Goal: Information Seeking & Learning: Check status

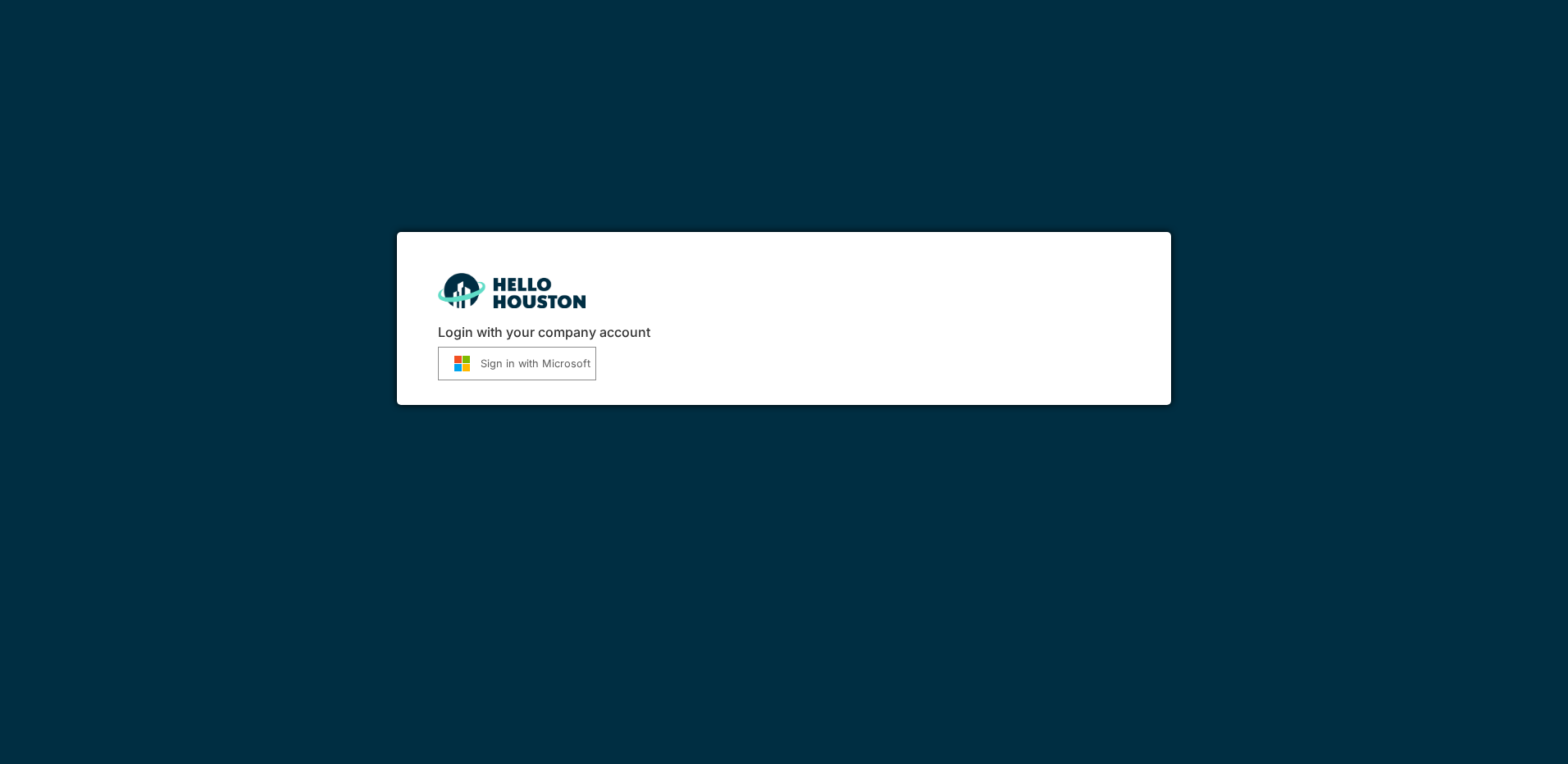
click at [544, 372] on button "Sign in with Microsoft" at bounding box center [516, 363] width 158 height 34
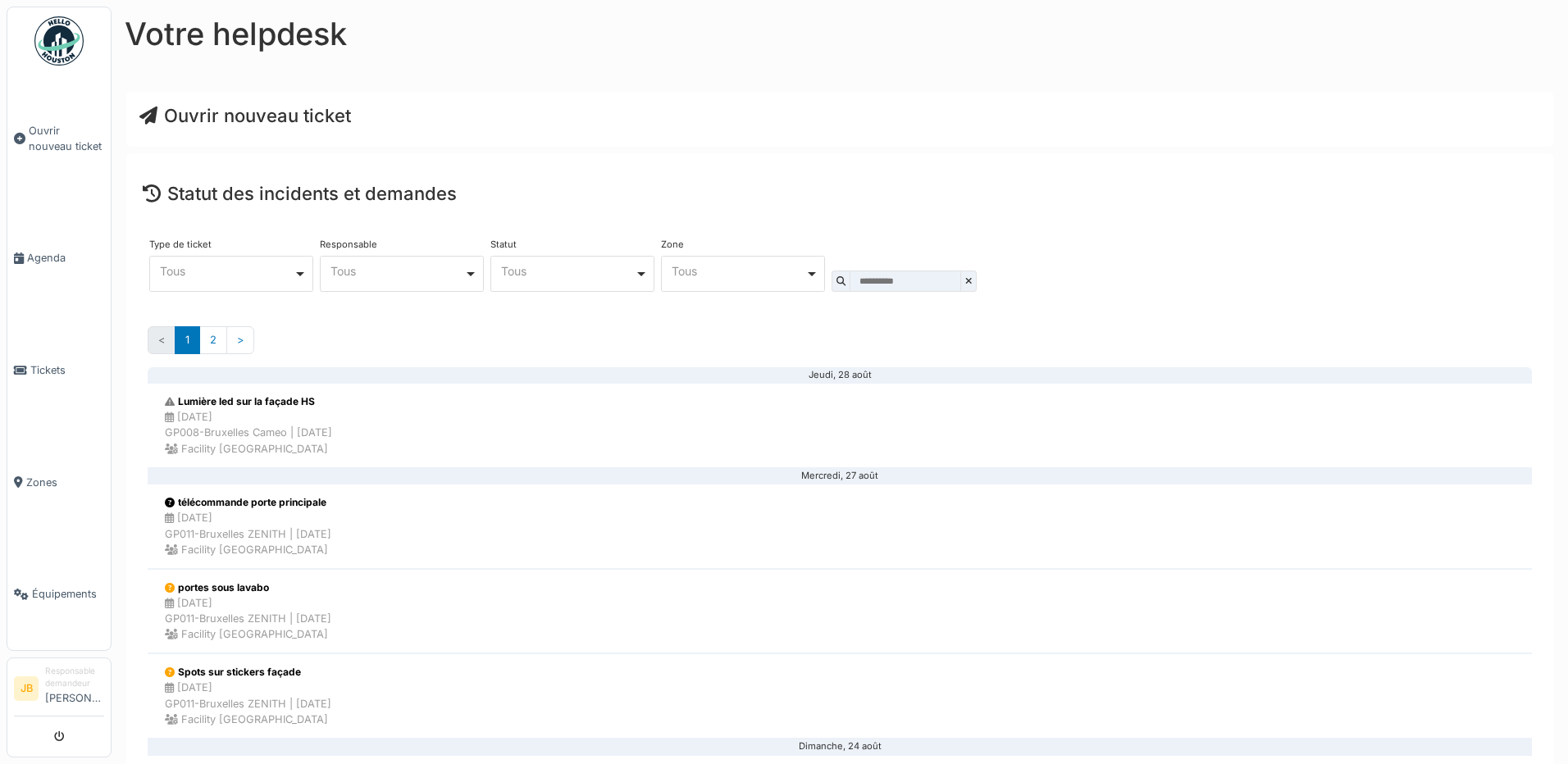
click at [287, 283] on div "**** Tous Remove item" at bounding box center [231, 274] width 164 height 36
click at [378, 131] on div "Ouvrir nouveau ticket" at bounding box center [840, 119] width 1427 height 55
click at [49, 458] on link "Zones" at bounding box center [59, 482] width 103 height 112
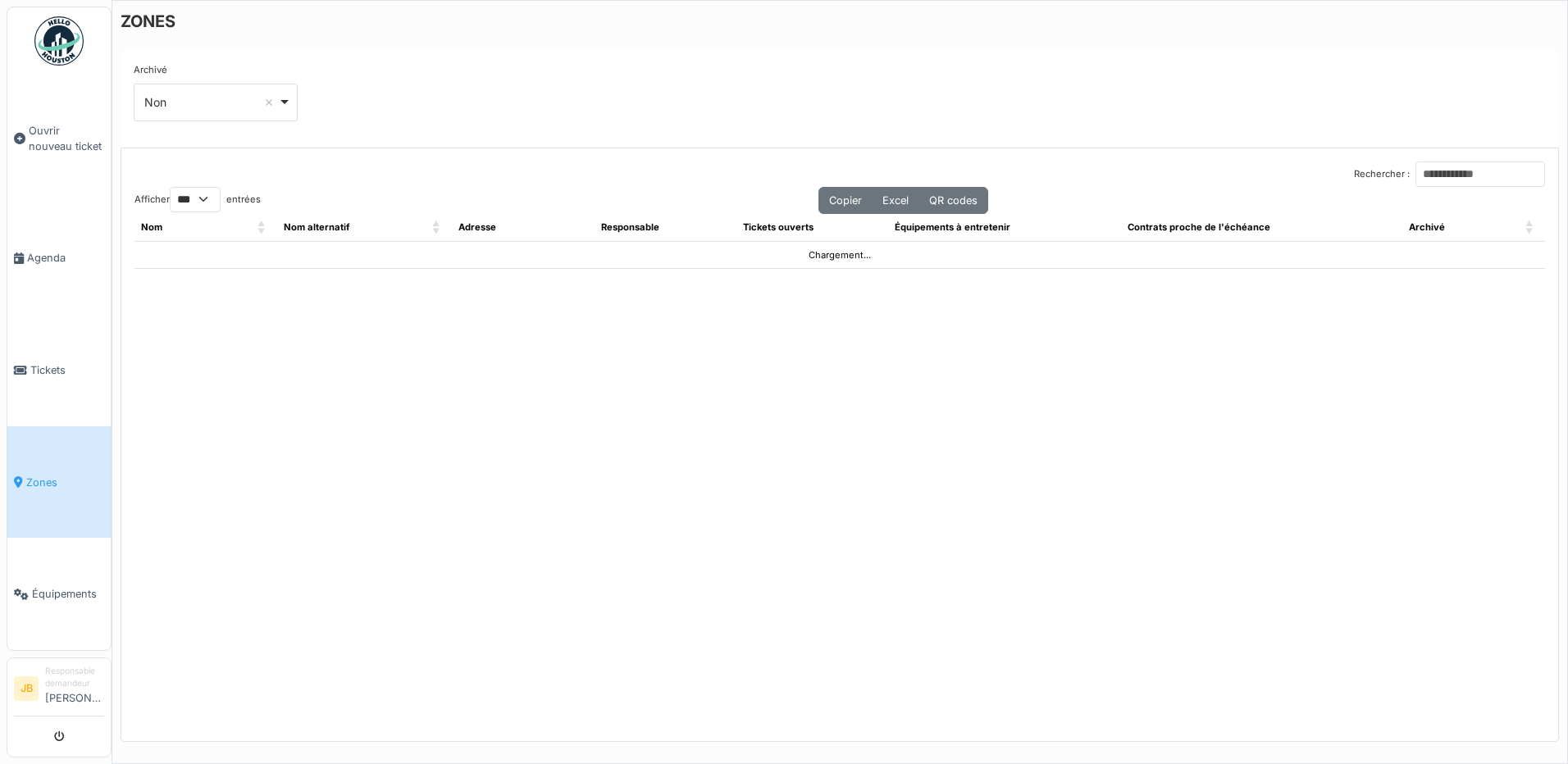
select select "***"
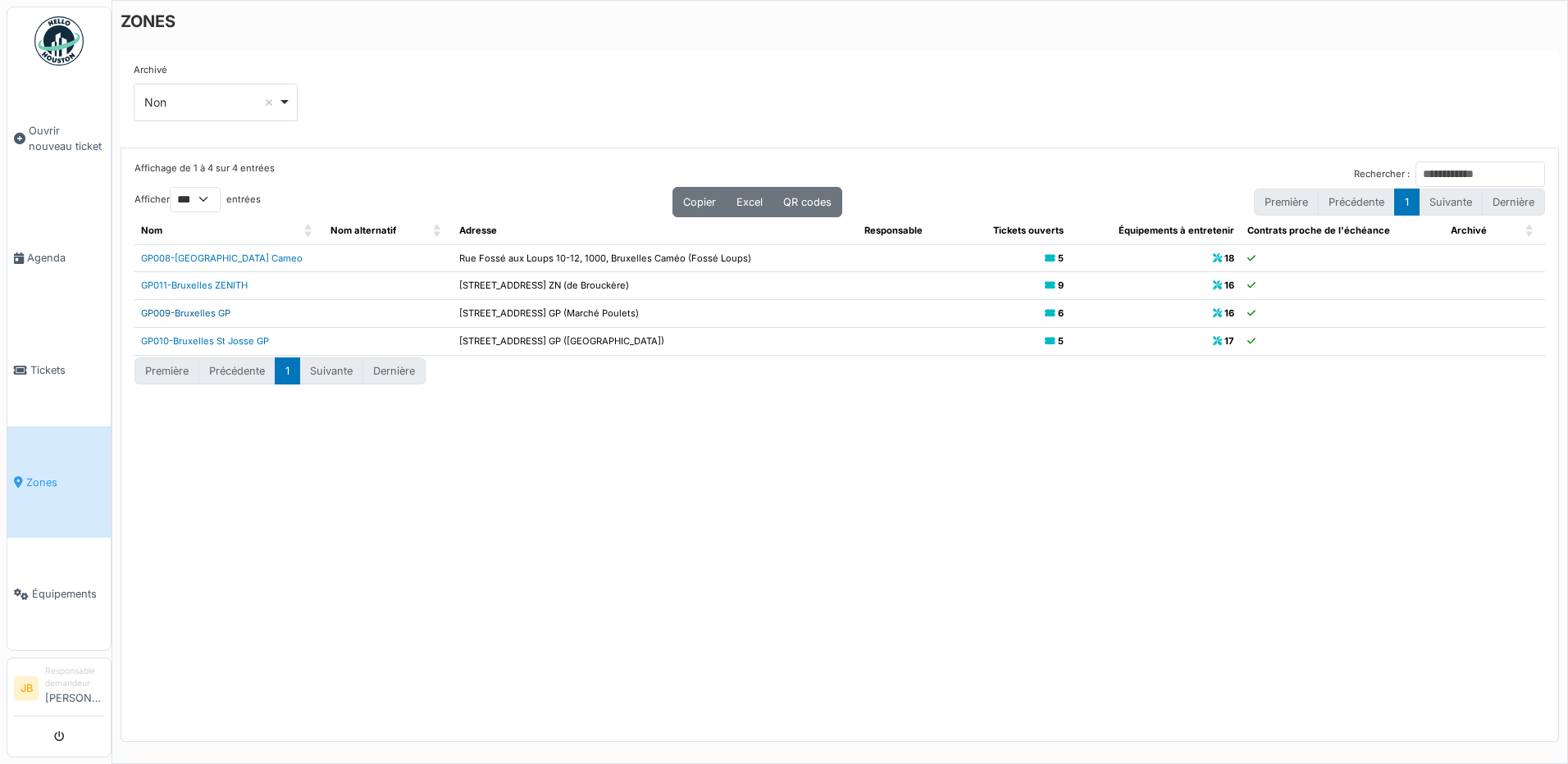
click at [217, 317] on link "GP009-Bruxelles GP" at bounding box center [185, 313] width 89 height 11
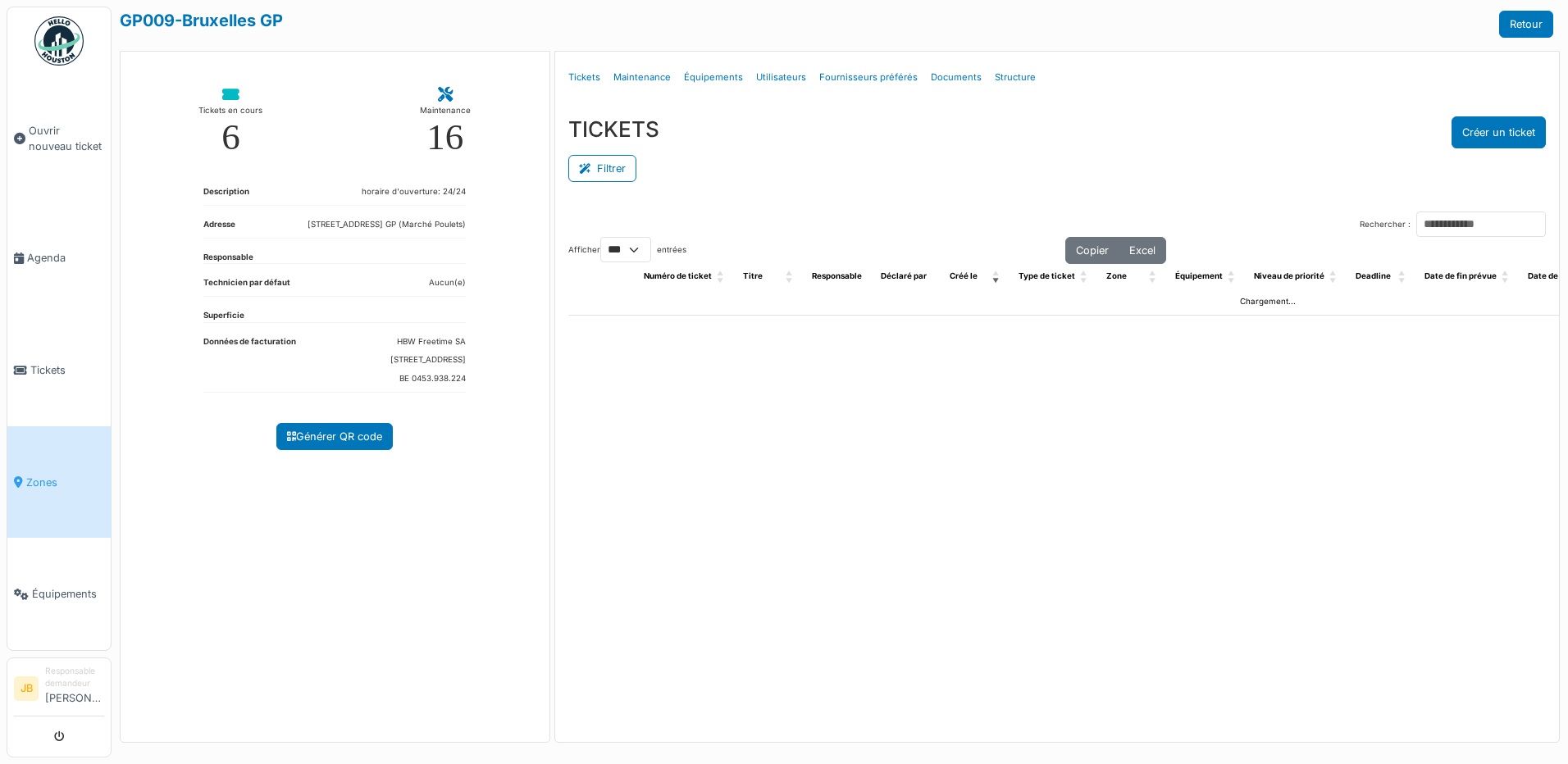
select select "***"
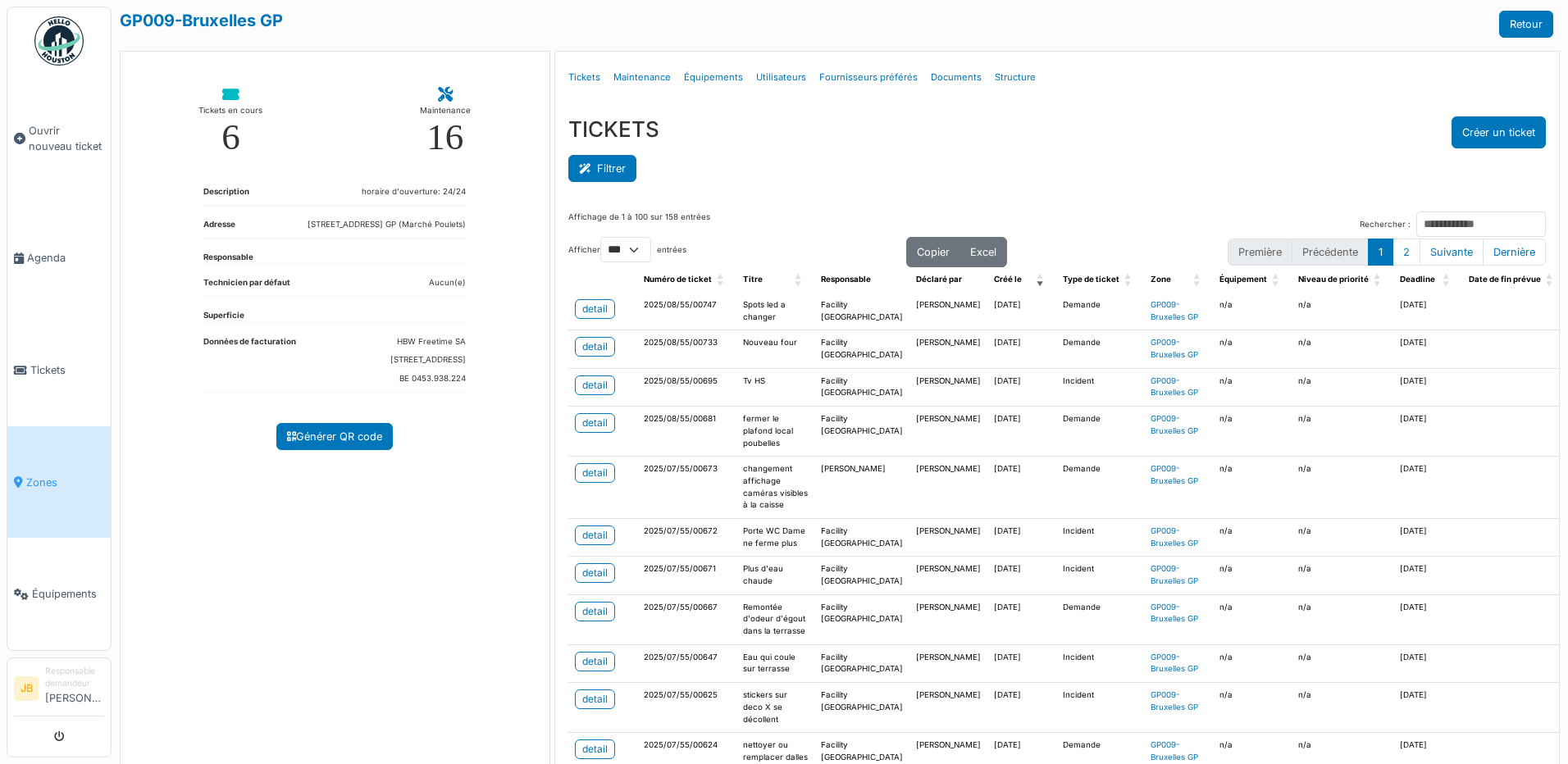
click at [610, 169] on button "Filtrer" at bounding box center [602, 169] width 68 height 27
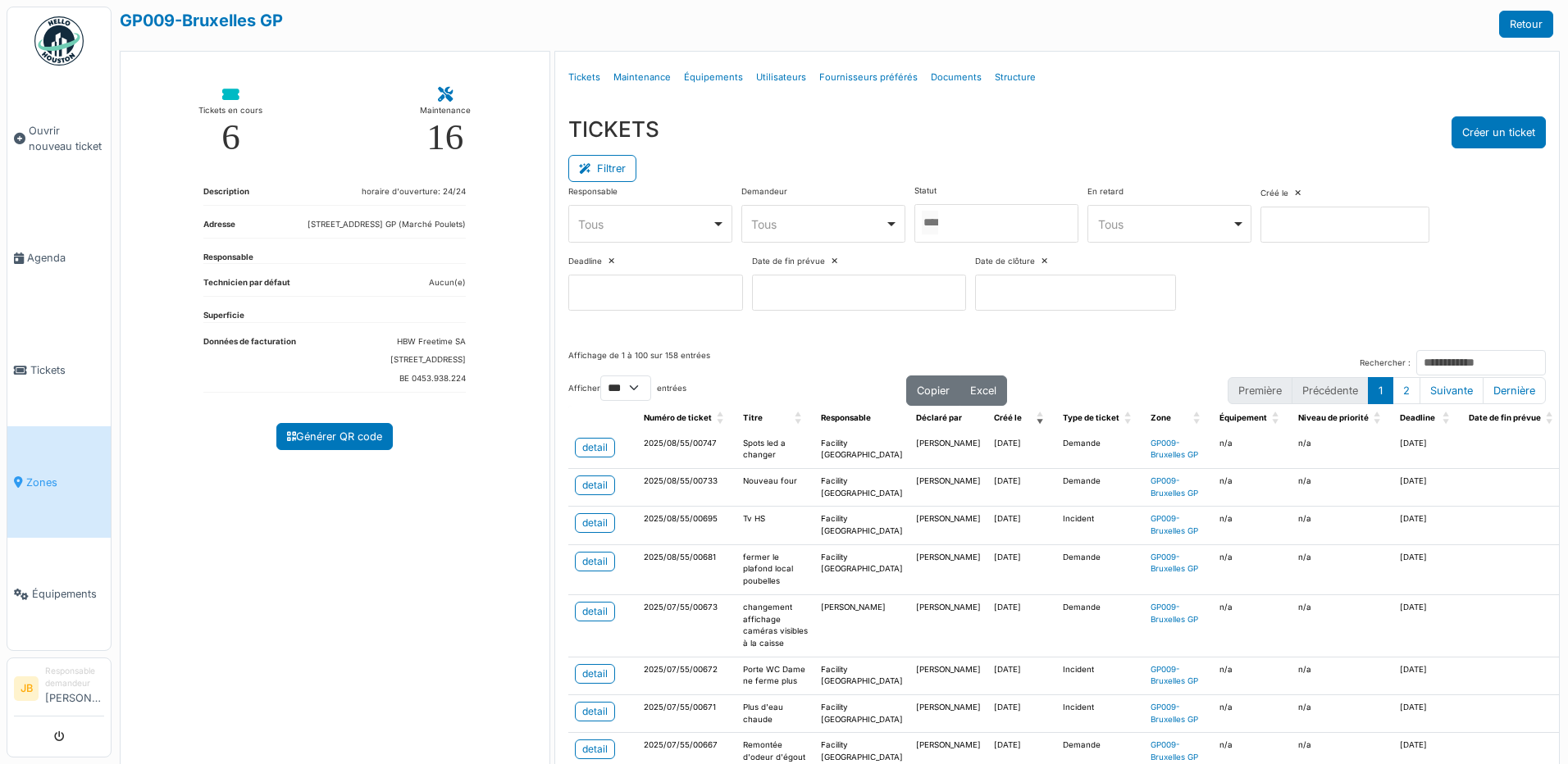
click at [811, 227] on div "Tous Remove item" at bounding box center [818, 224] width 134 height 17
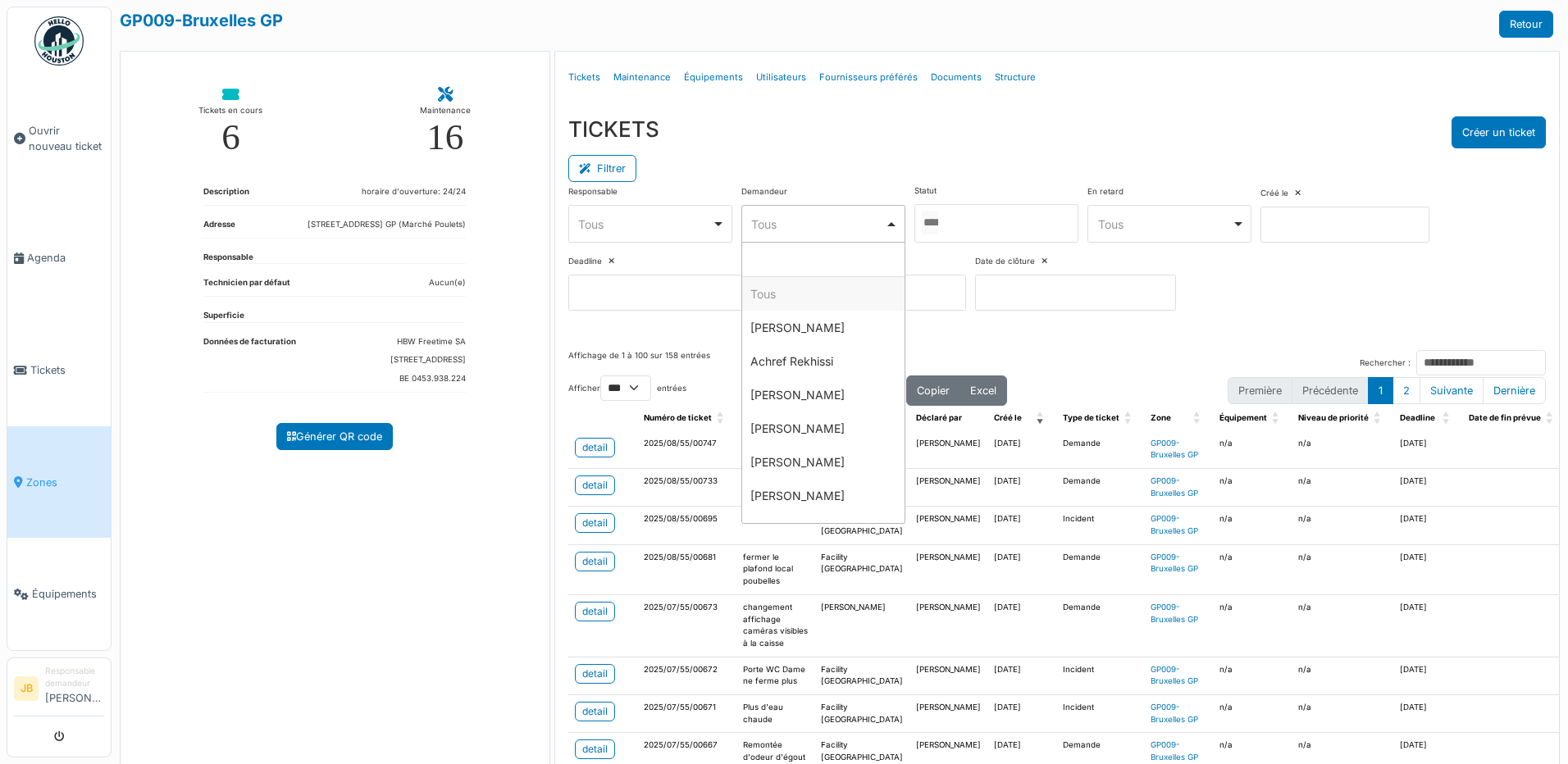
click at [814, 221] on div "Tous Remove item" at bounding box center [818, 224] width 134 height 17
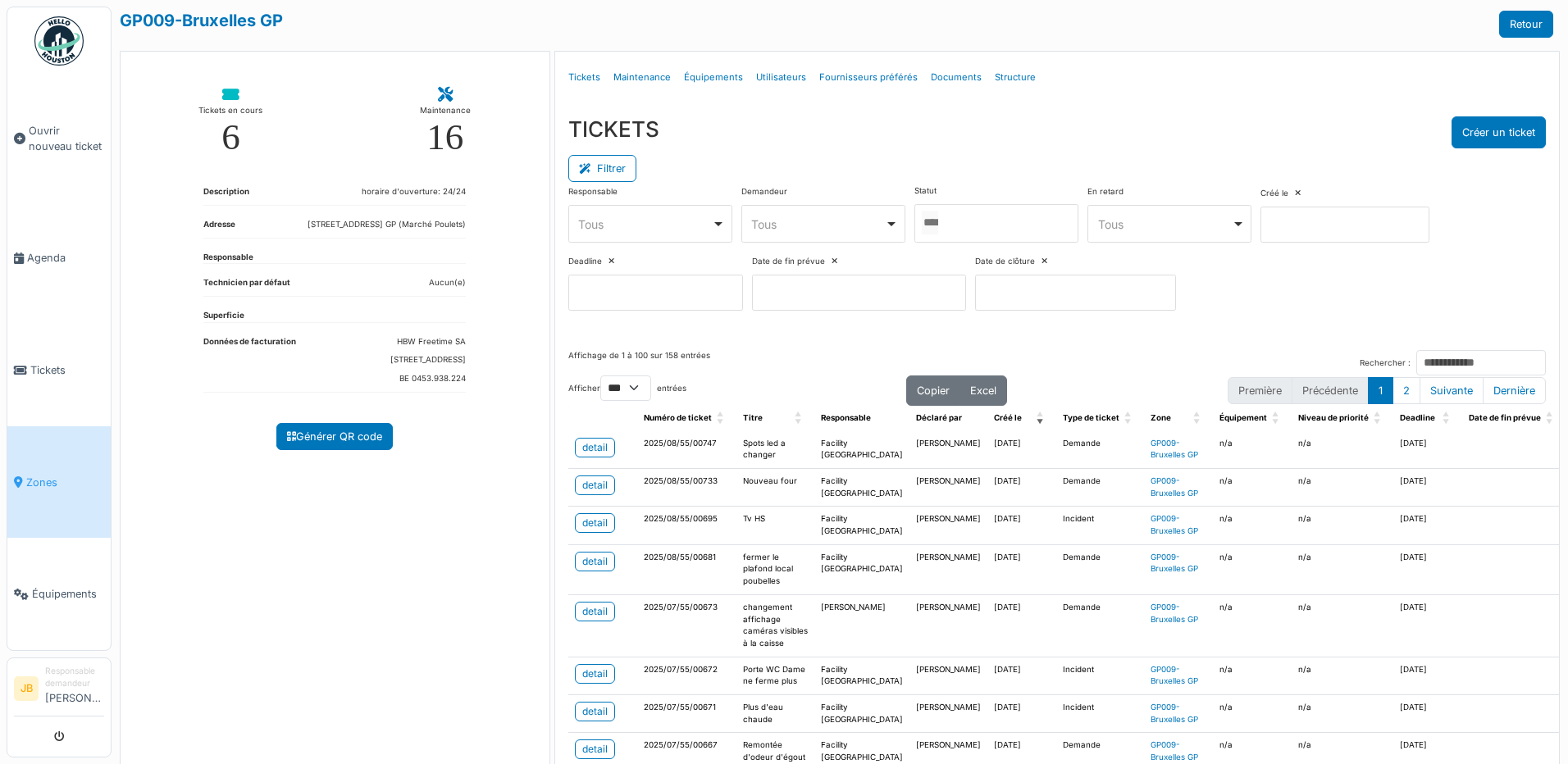
click at [982, 222] on div at bounding box center [996, 223] width 164 height 38
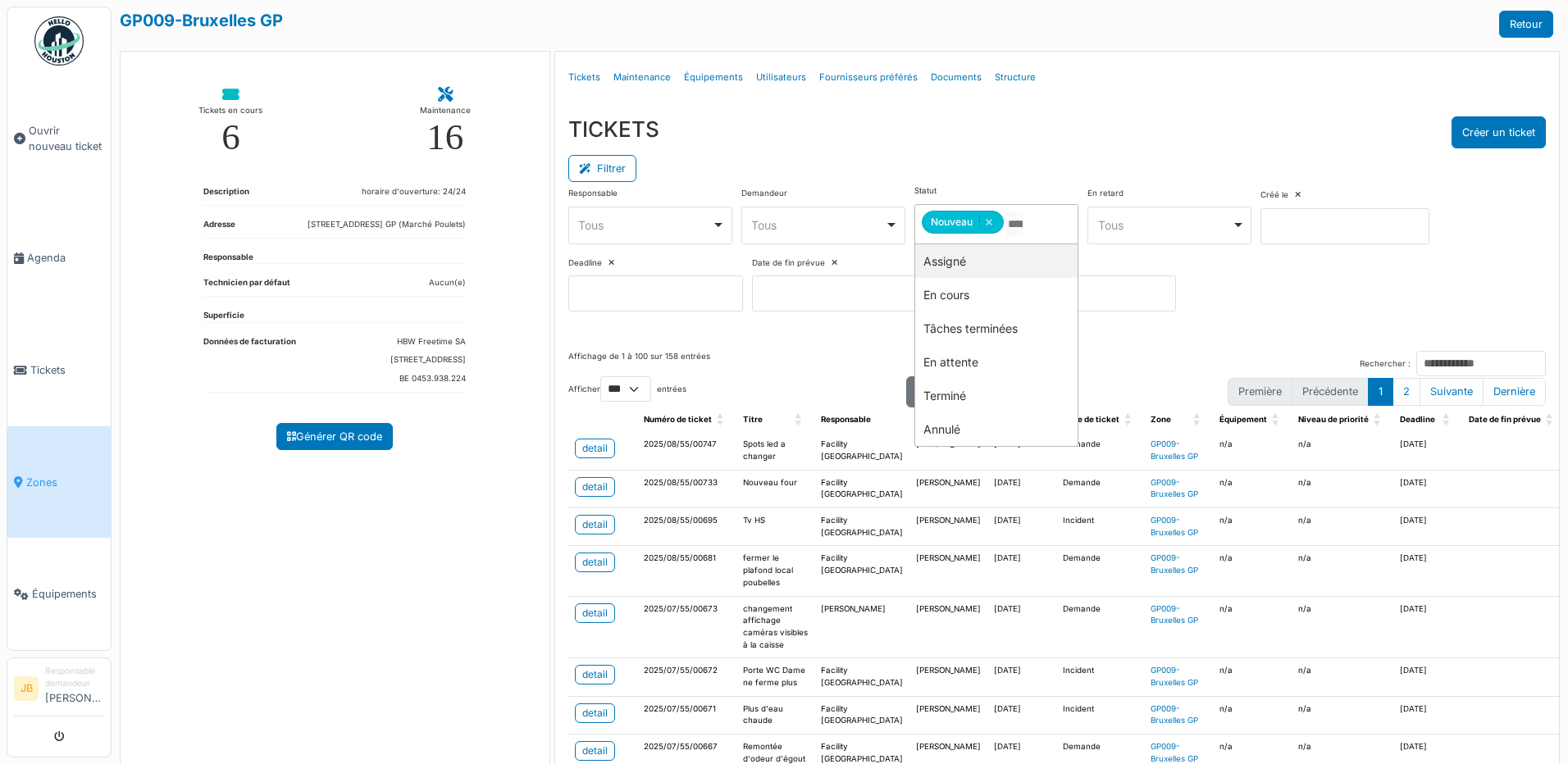
drag, startPoint x: 970, startPoint y: 264, endPoint x: 974, endPoint y: 257, distance: 8.1
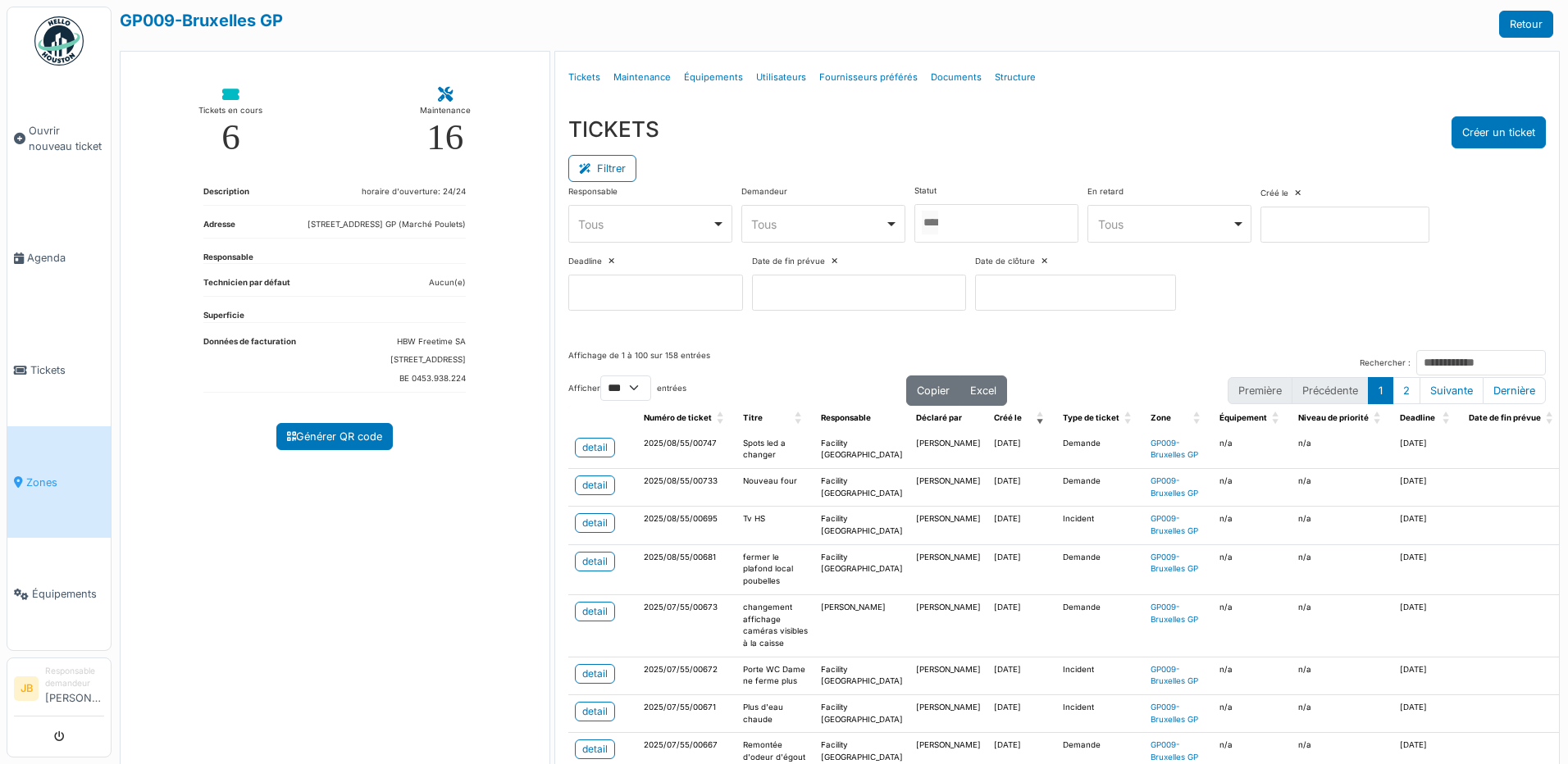
click at [1037, 135] on div "TICKETS Créer un ticket" at bounding box center [1057, 132] width 977 height 32
click at [1416, 365] on input "Rechercher :" at bounding box center [1480, 363] width 129 height 26
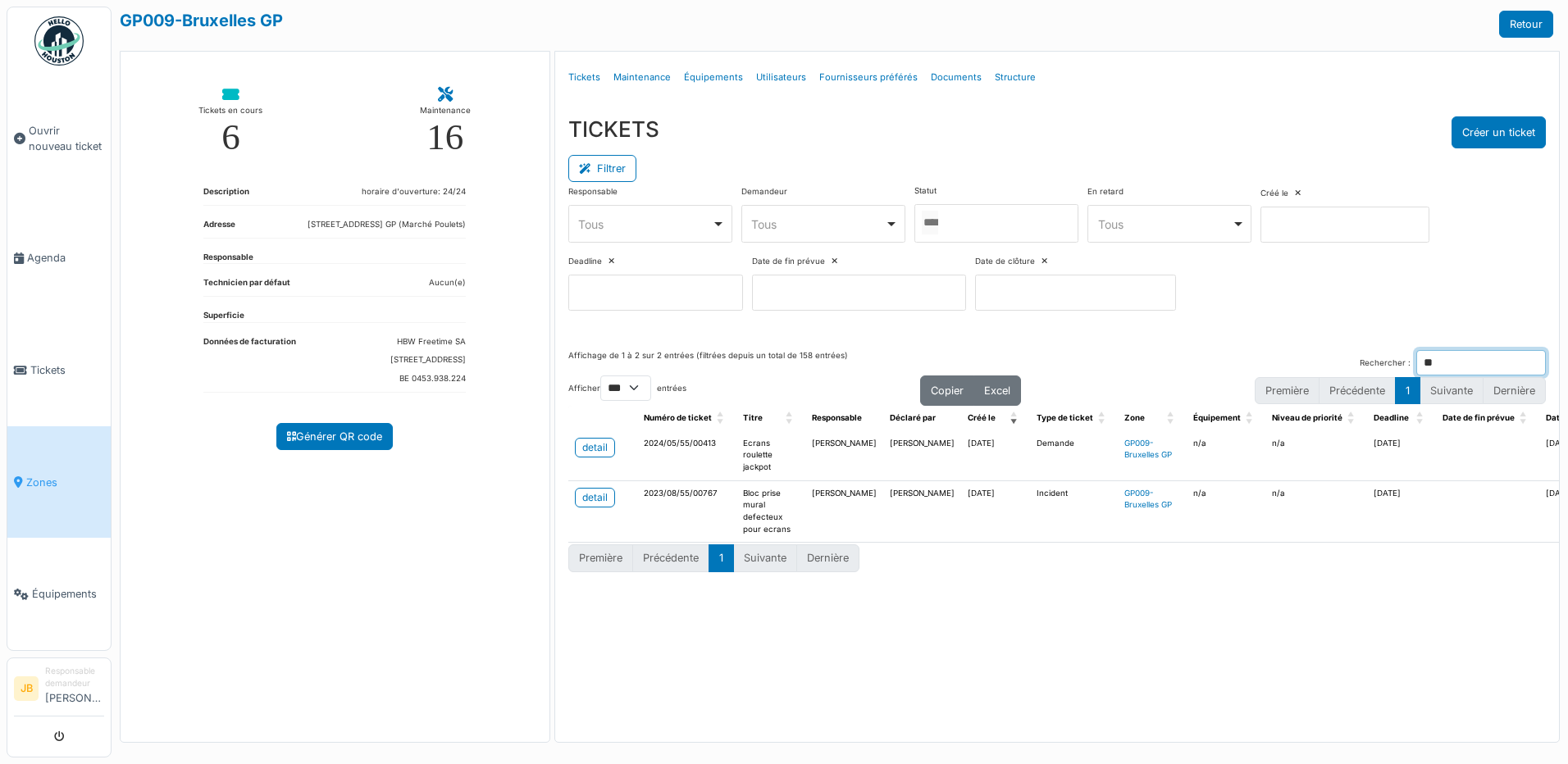
type input "*"
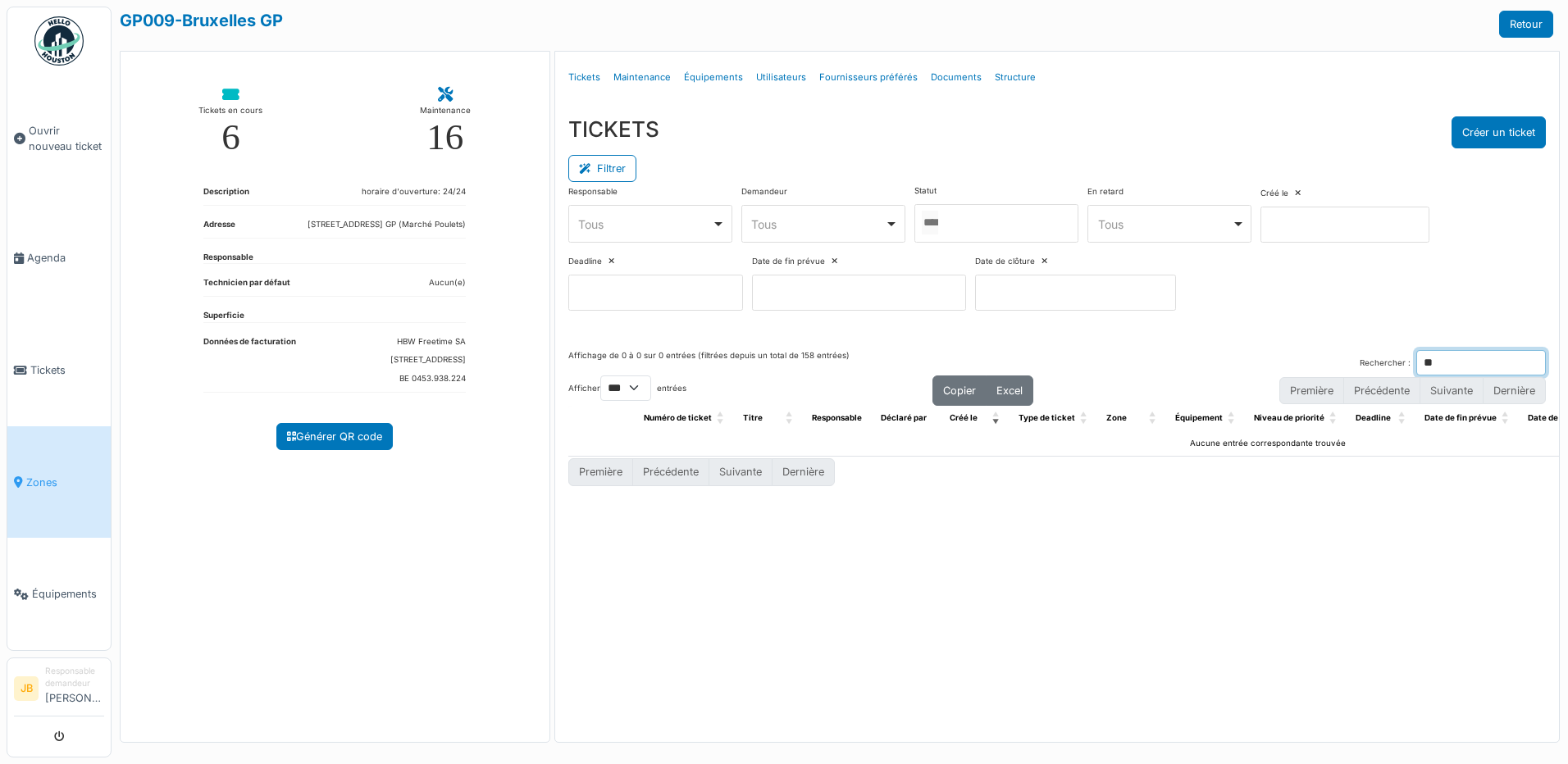
type input "*"
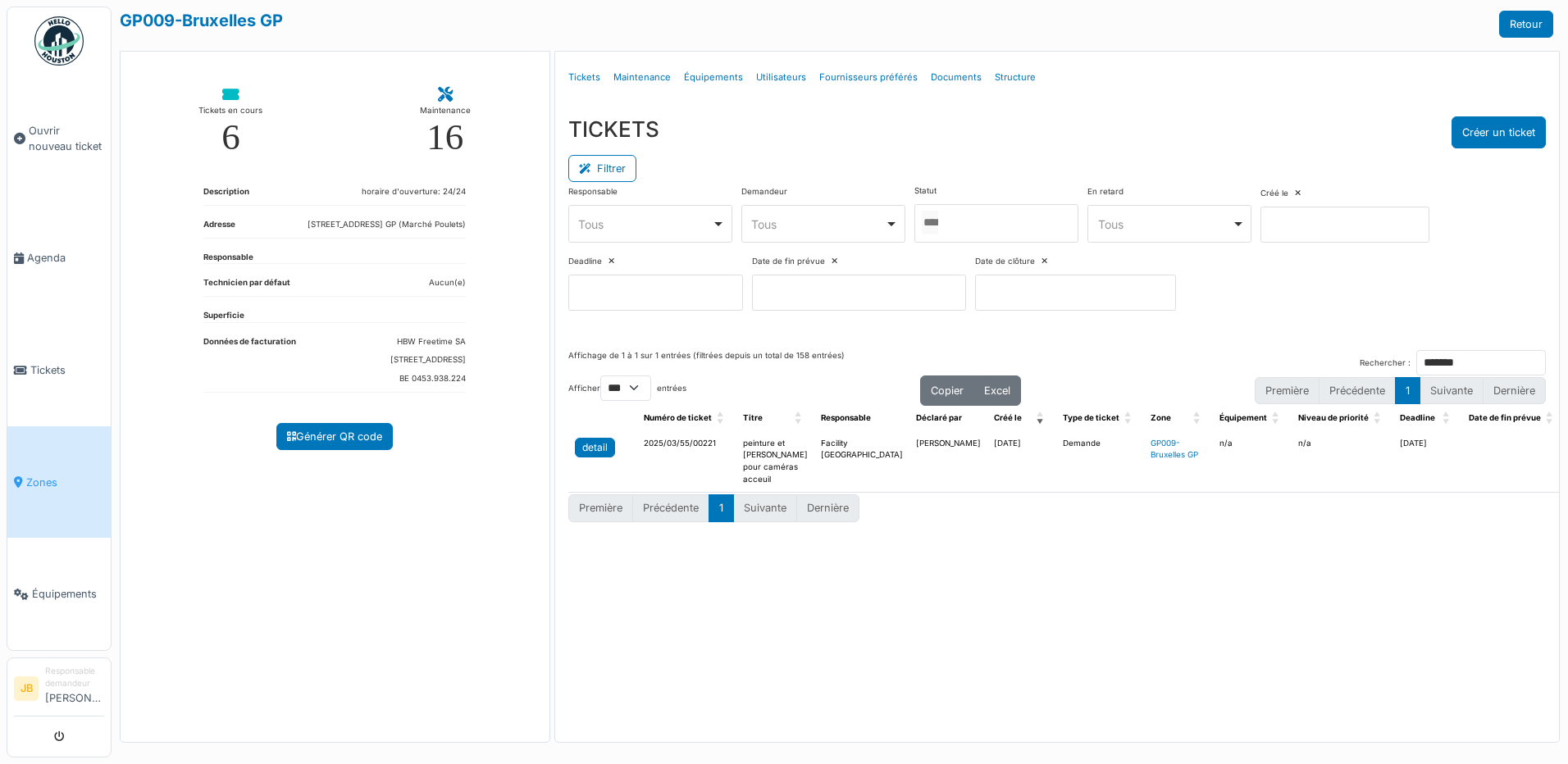
click at [589, 451] on div "detail" at bounding box center [594, 447] width 26 height 14
drag, startPoint x: 1450, startPoint y: 362, endPoint x: 1371, endPoint y: 328, distance: 86.0
click at [1371, 328] on div "Menu Détails Tickets Maintenance Équipements Utilisateurs Fournisseurs préférés…" at bounding box center [1057, 396] width 1005 height 692
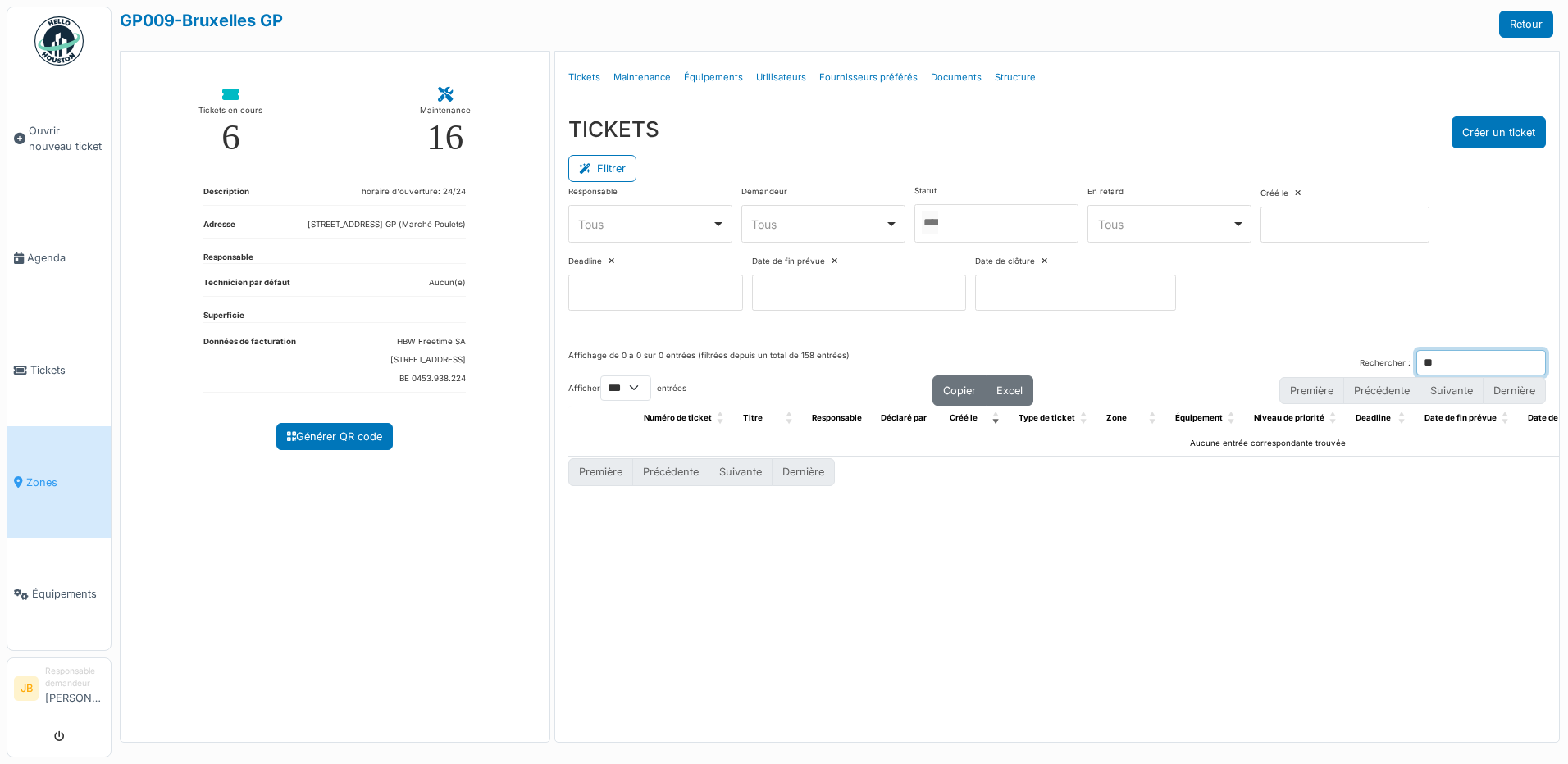
type input "*"
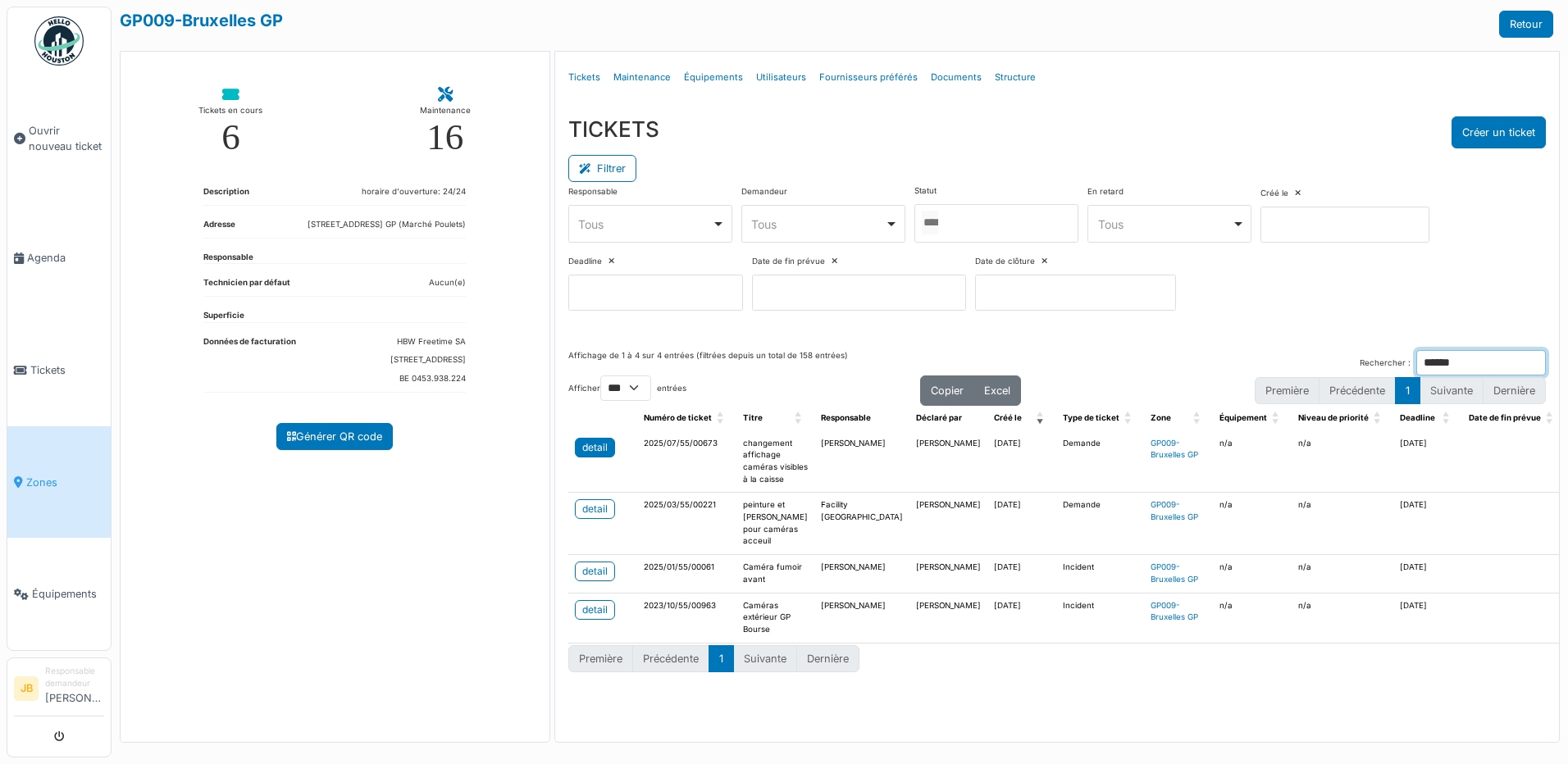
type input "******"
click at [603, 450] on div "detail" at bounding box center [594, 447] width 26 height 14
drag, startPoint x: 1439, startPoint y: 364, endPoint x: 1365, endPoint y: 350, distance: 75.3
click at [1367, 352] on div "Rechercher : ******" at bounding box center [1452, 363] width 186 height 26
click at [1536, 367] on input "******" at bounding box center [1480, 363] width 129 height 26
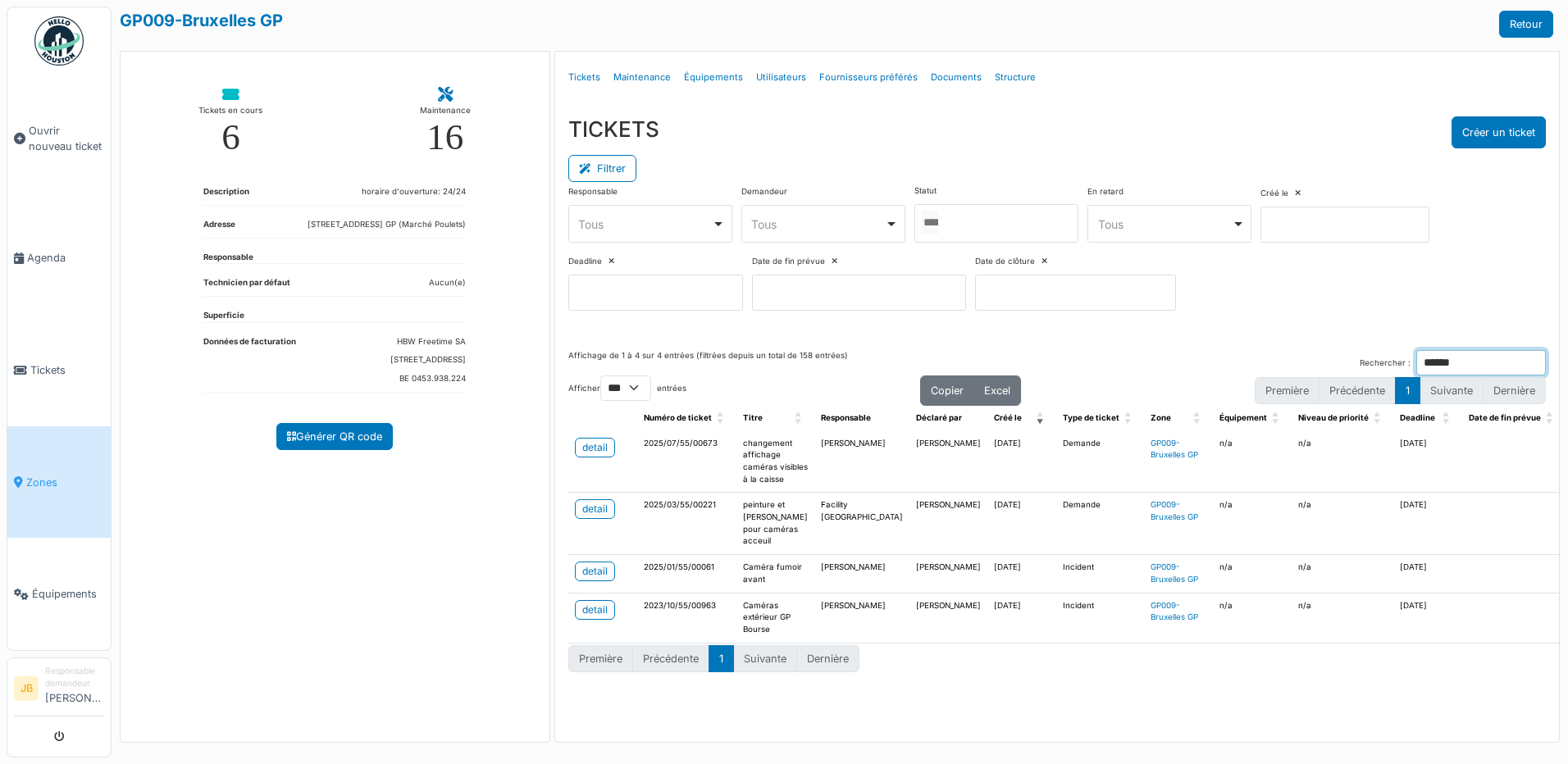
click at [1534, 360] on input "******" at bounding box center [1480, 363] width 129 height 26
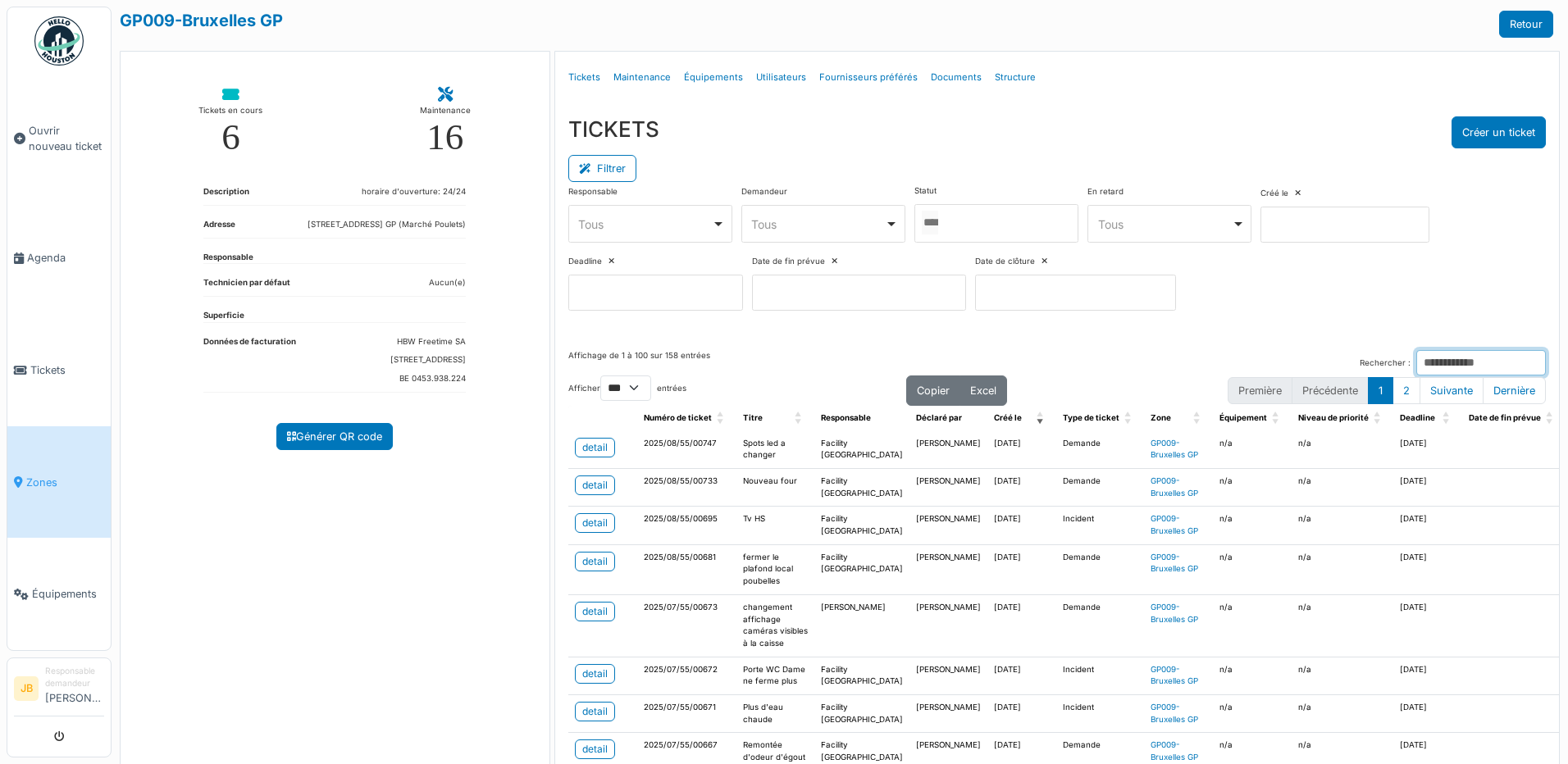
click at [1344, 214] on input at bounding box center [1345, 225] width 168 height 36
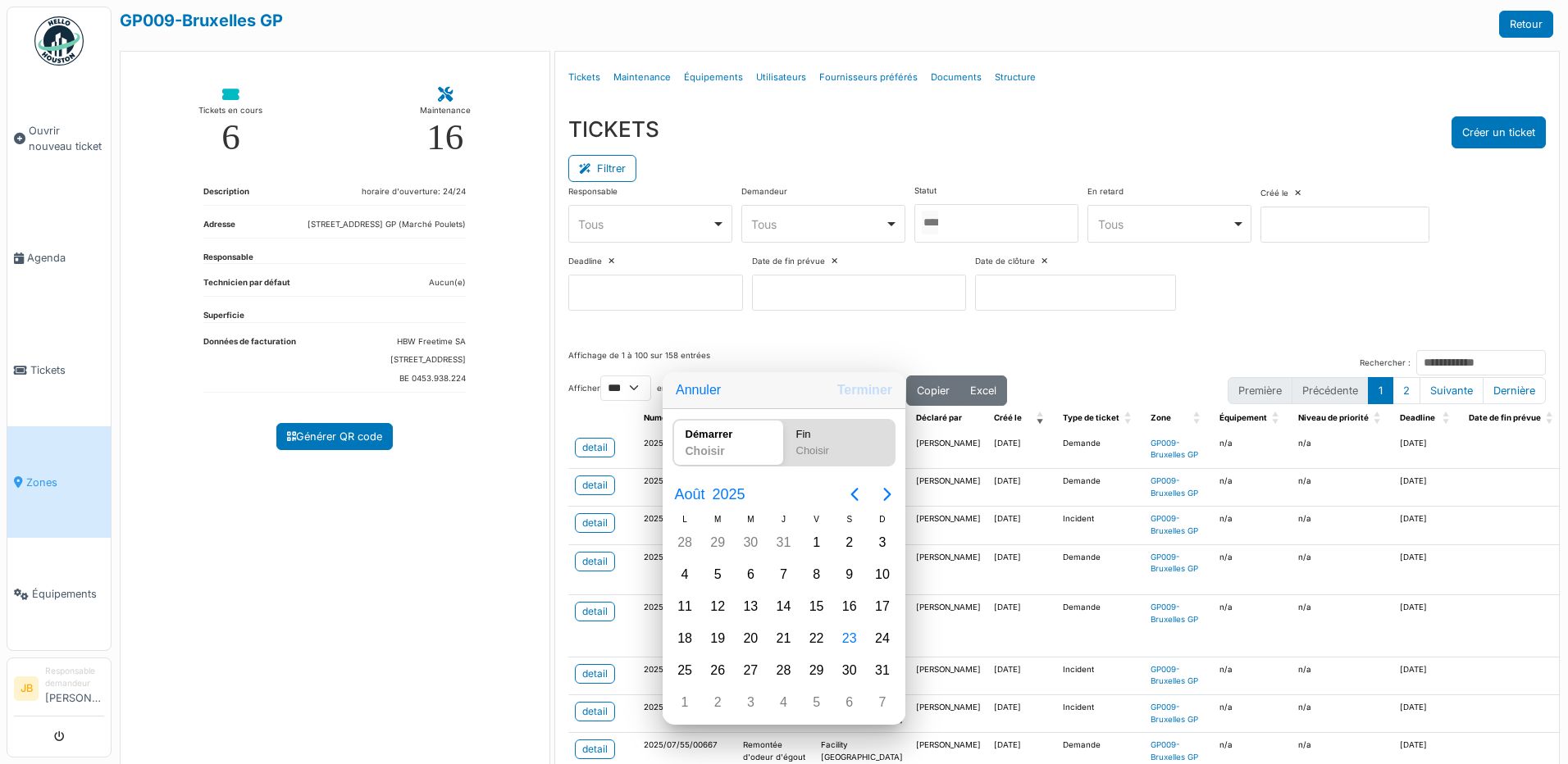
click at [975, 255] on div at bounding box center [784, 382] width 1830 height 1027
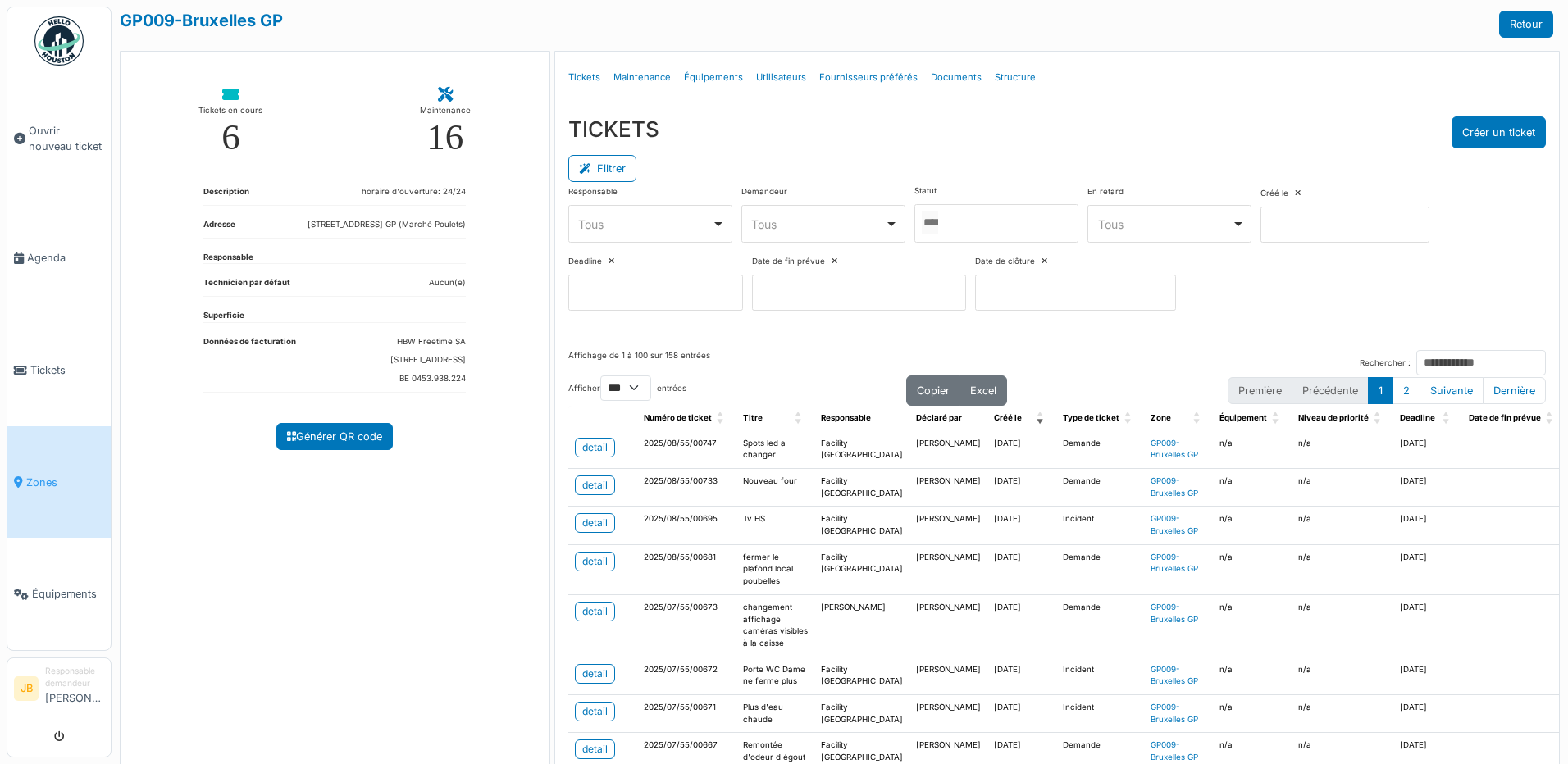
click at [869, 220] on div "Tous Remove item" at bounding box center [818, 224] width 134 height 17
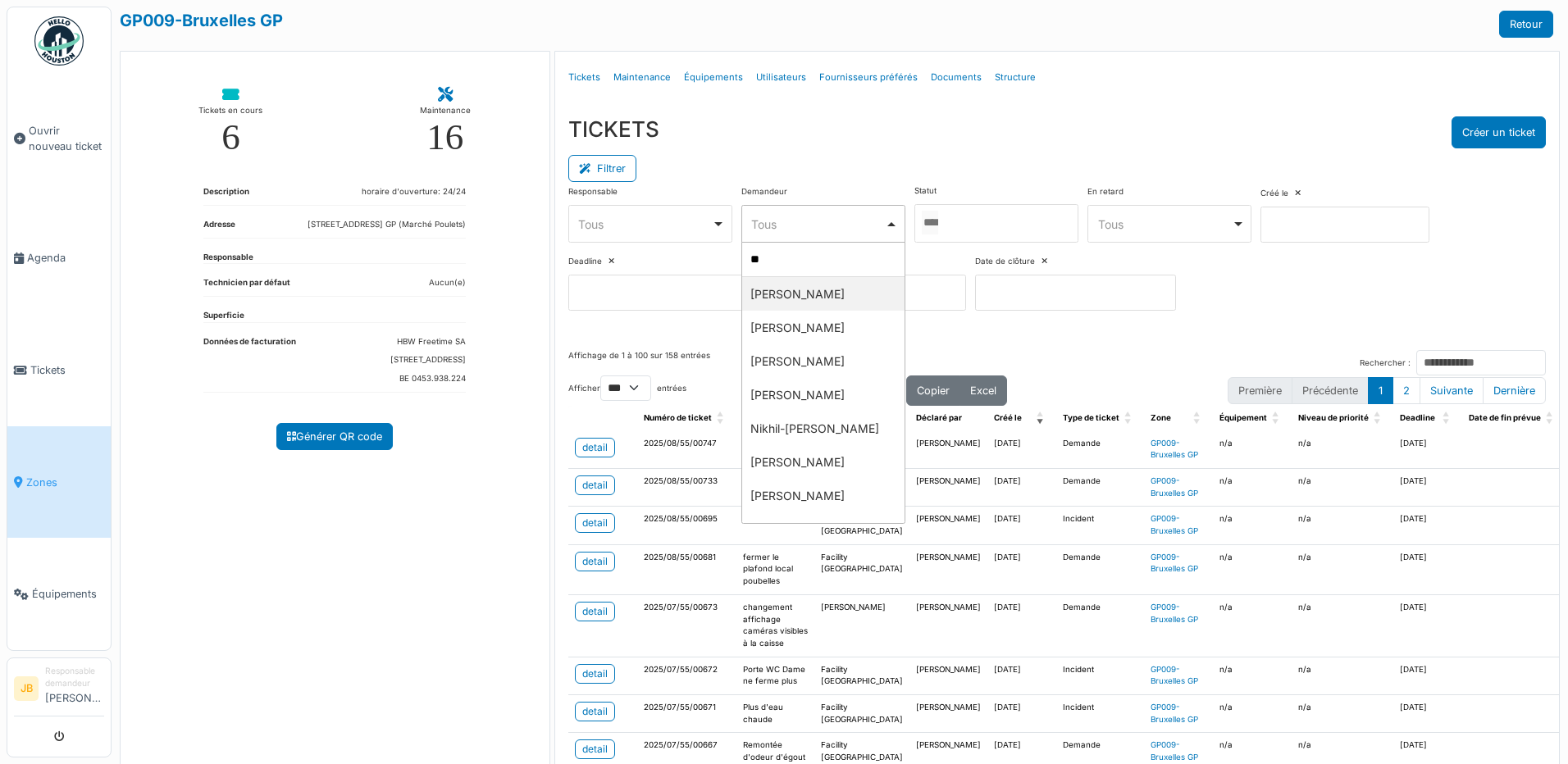
type input "***"
select select "**********"
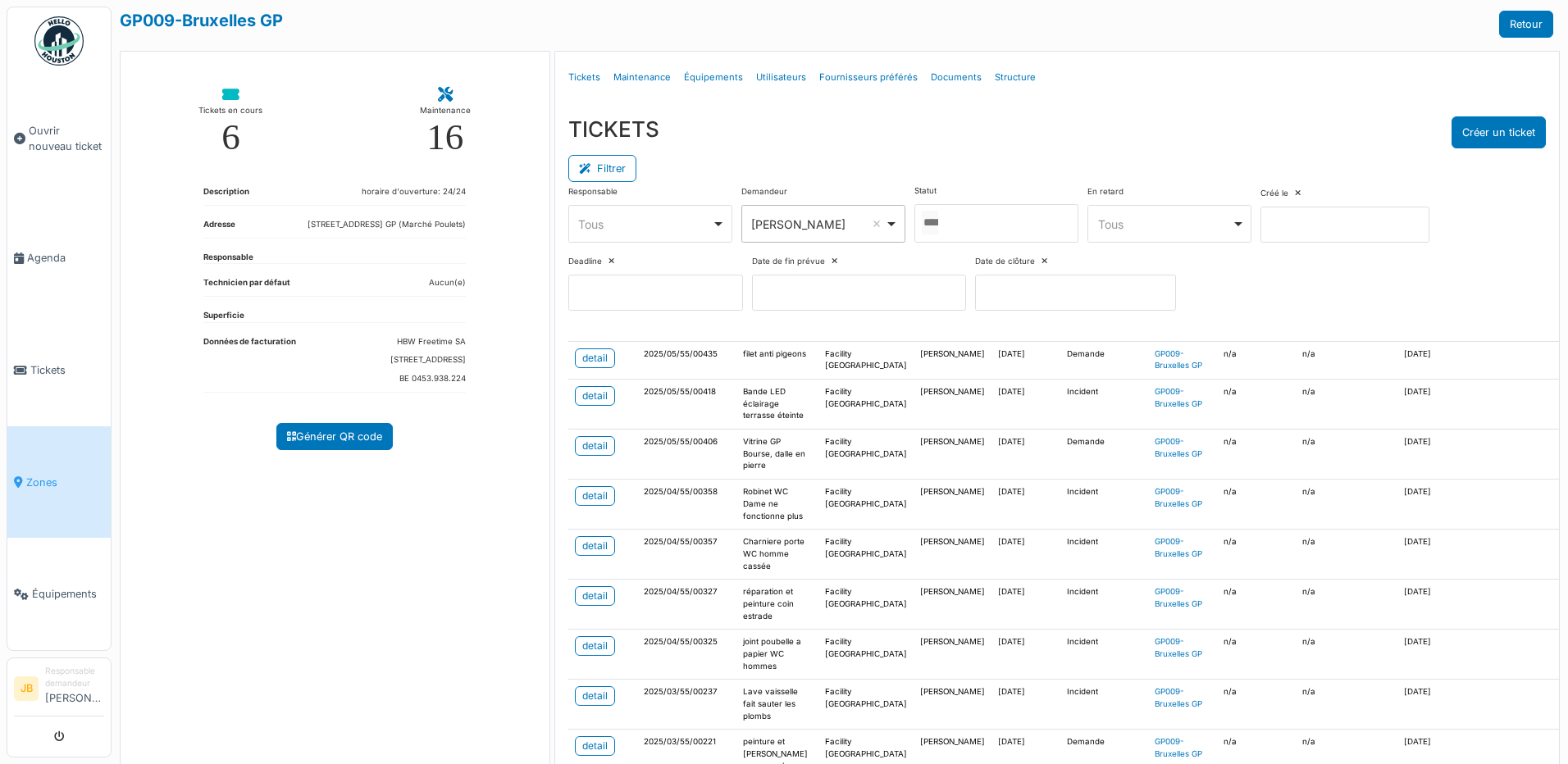
scroll to position [738, 0]
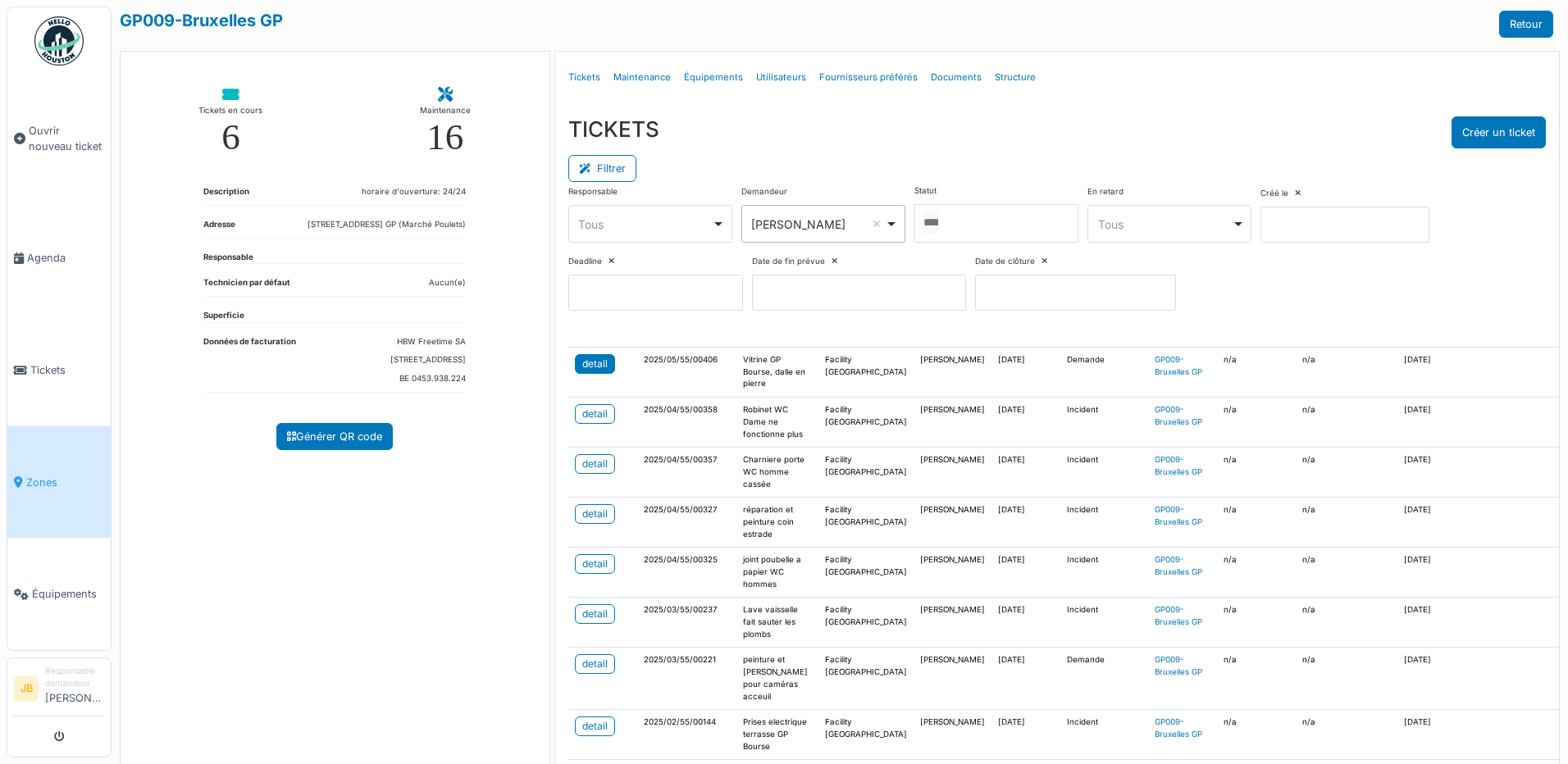
click at [603, 371] on div "detail" at bounding box center [594, 364] width 26 height 14
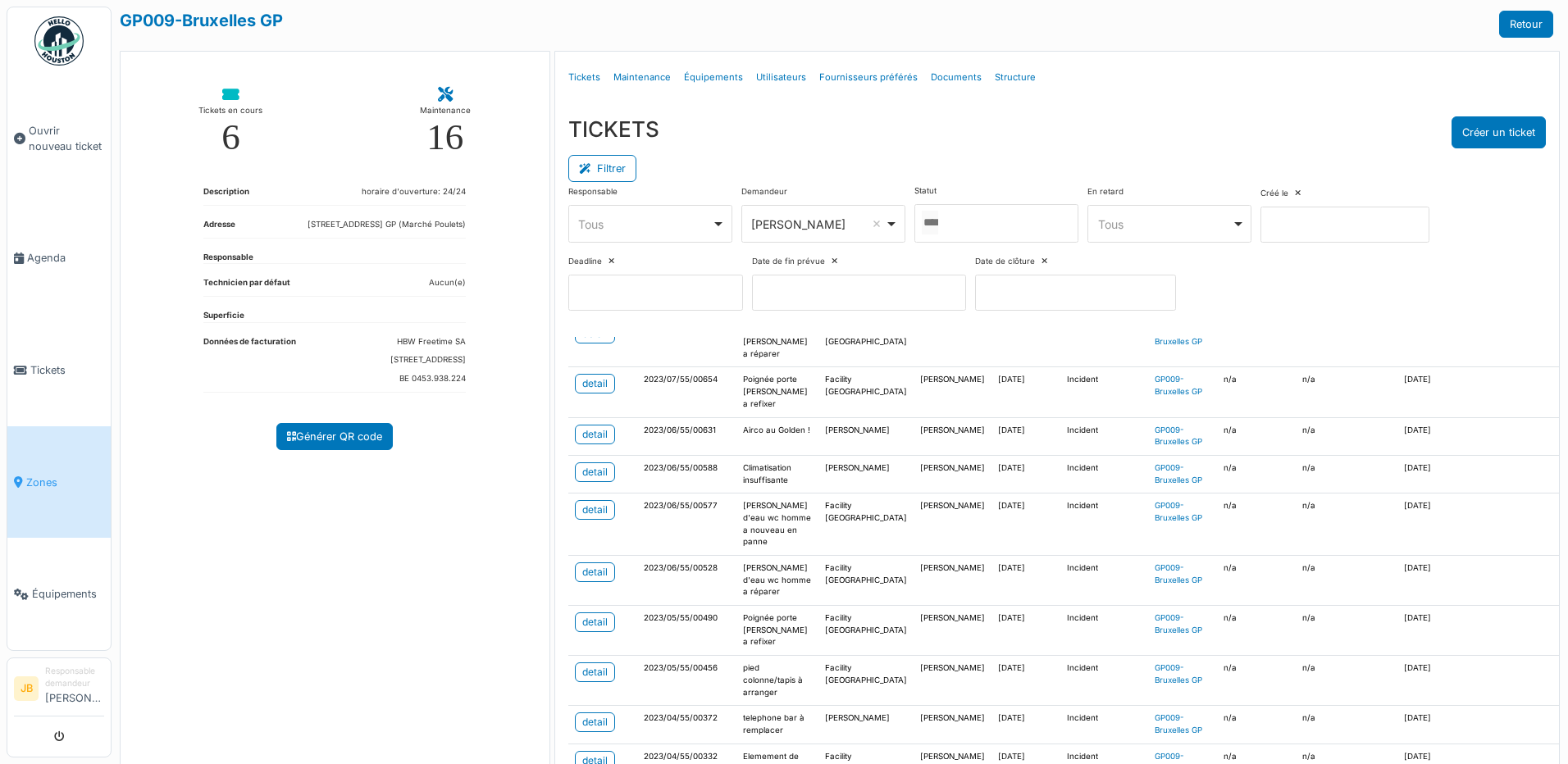
scroll to position [3674, 0]
click at [590, 232] on link "detail" at bounding box center [595, 222] width 40 height 20
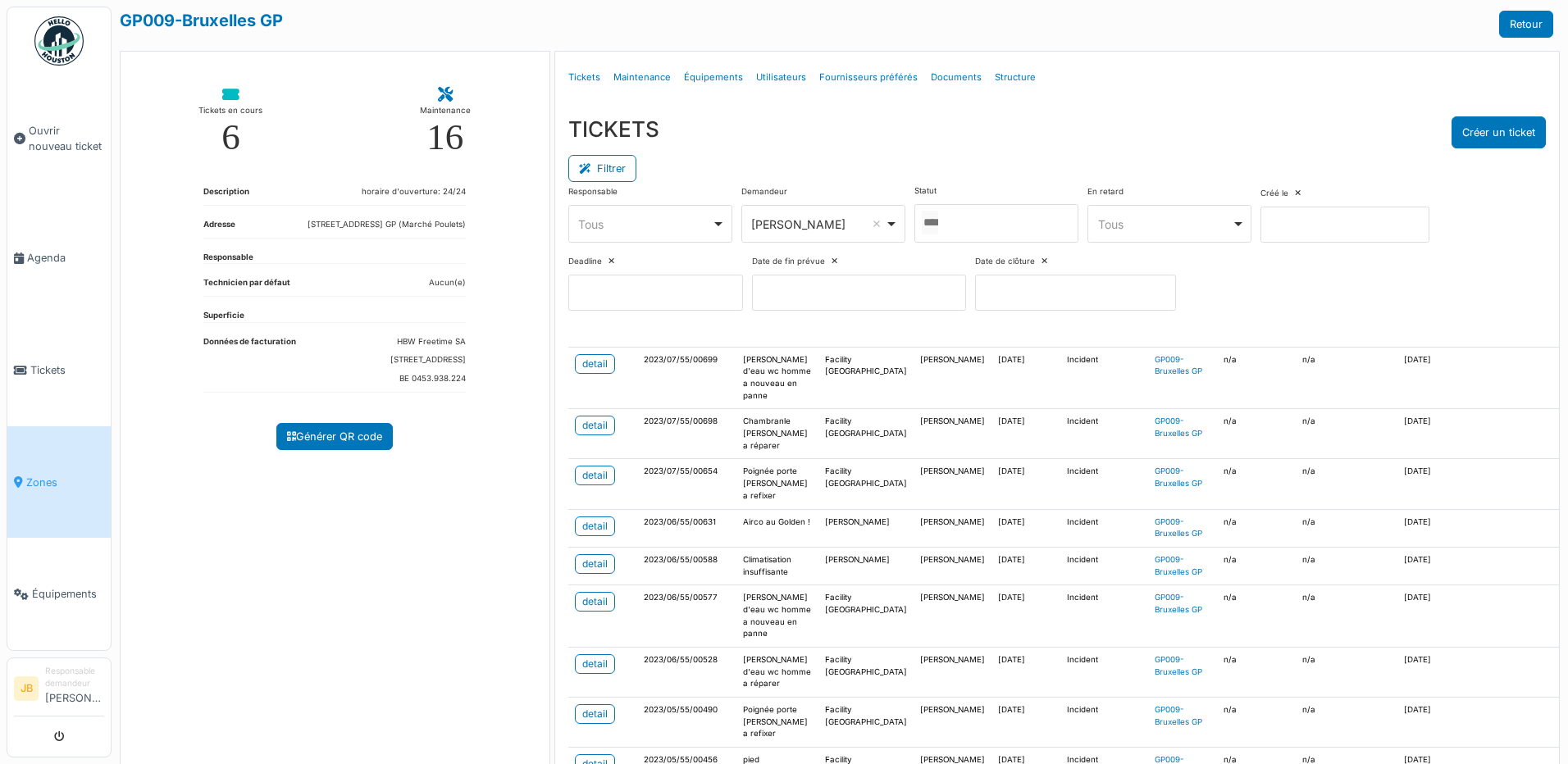
scroll to position [3346, 0]
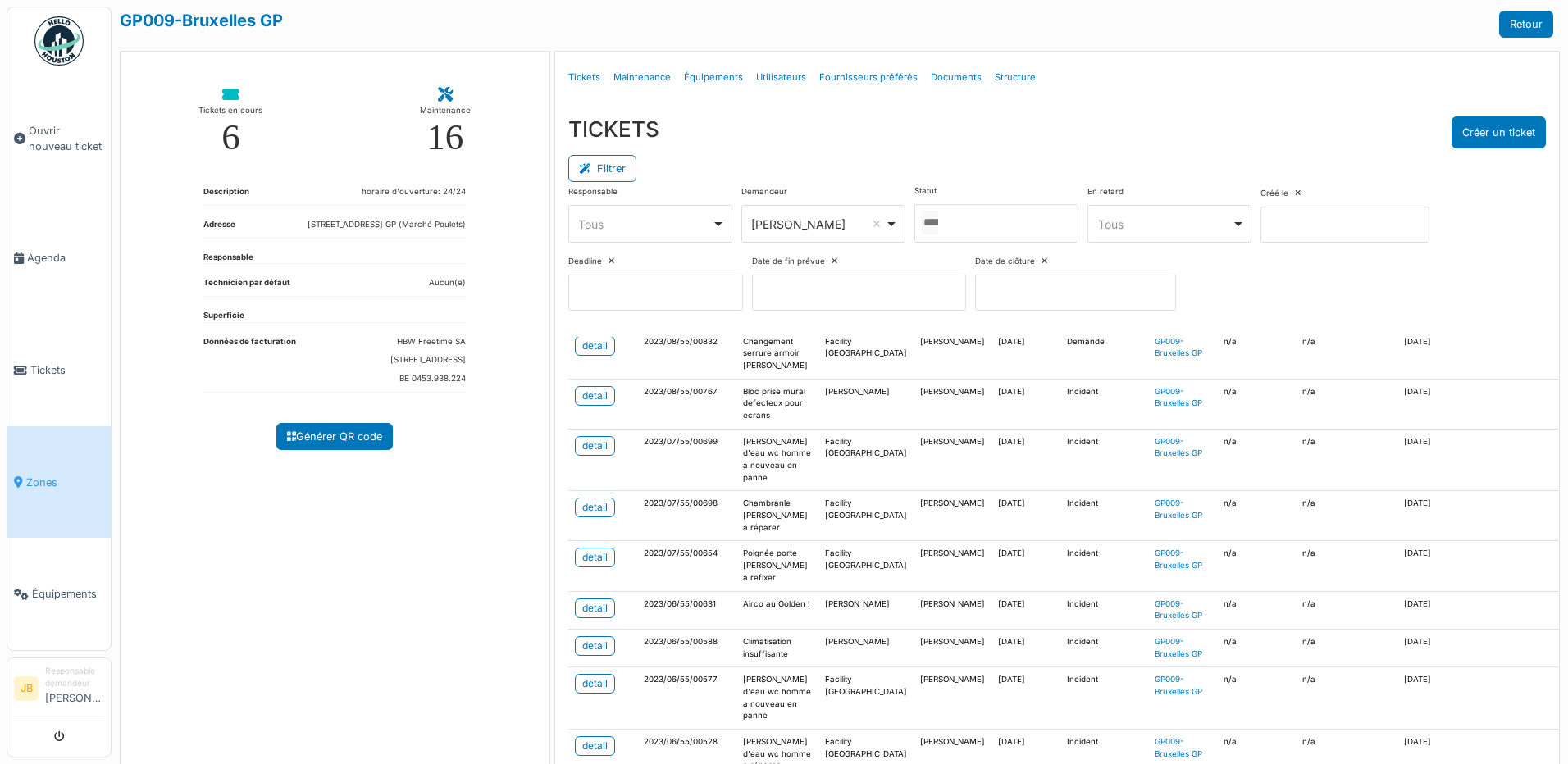
click at [575, 141] on link "detail" at bounding box center [595, 131] width 40 height 20
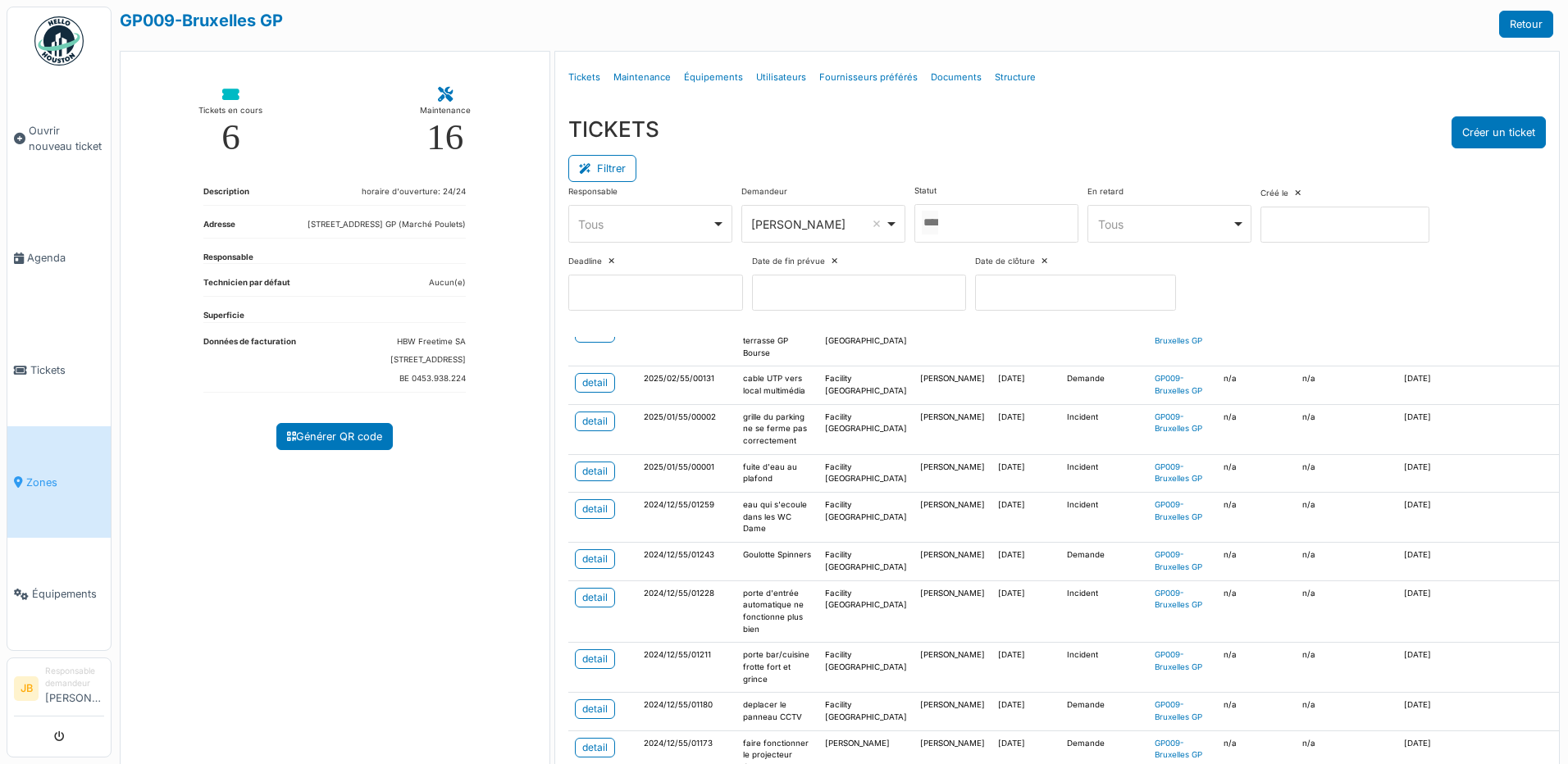
scroll to position [1050, 0]
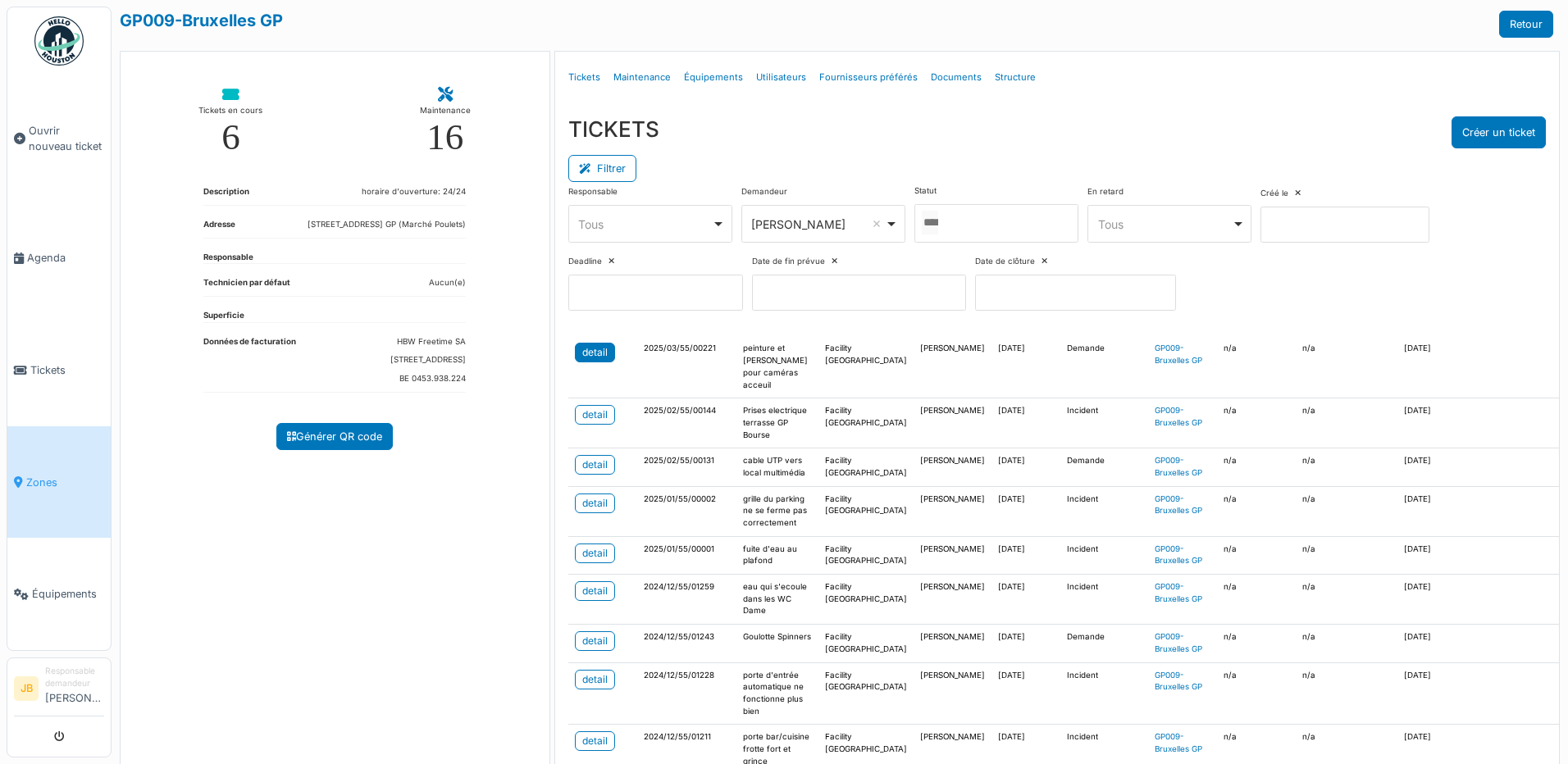
click at [589, 360] on div "detail" at bounding box center [594, 352] width 26 height 14
click at [603, 360] on div "detail" at bounding box center [594, 352] width 26 height 14
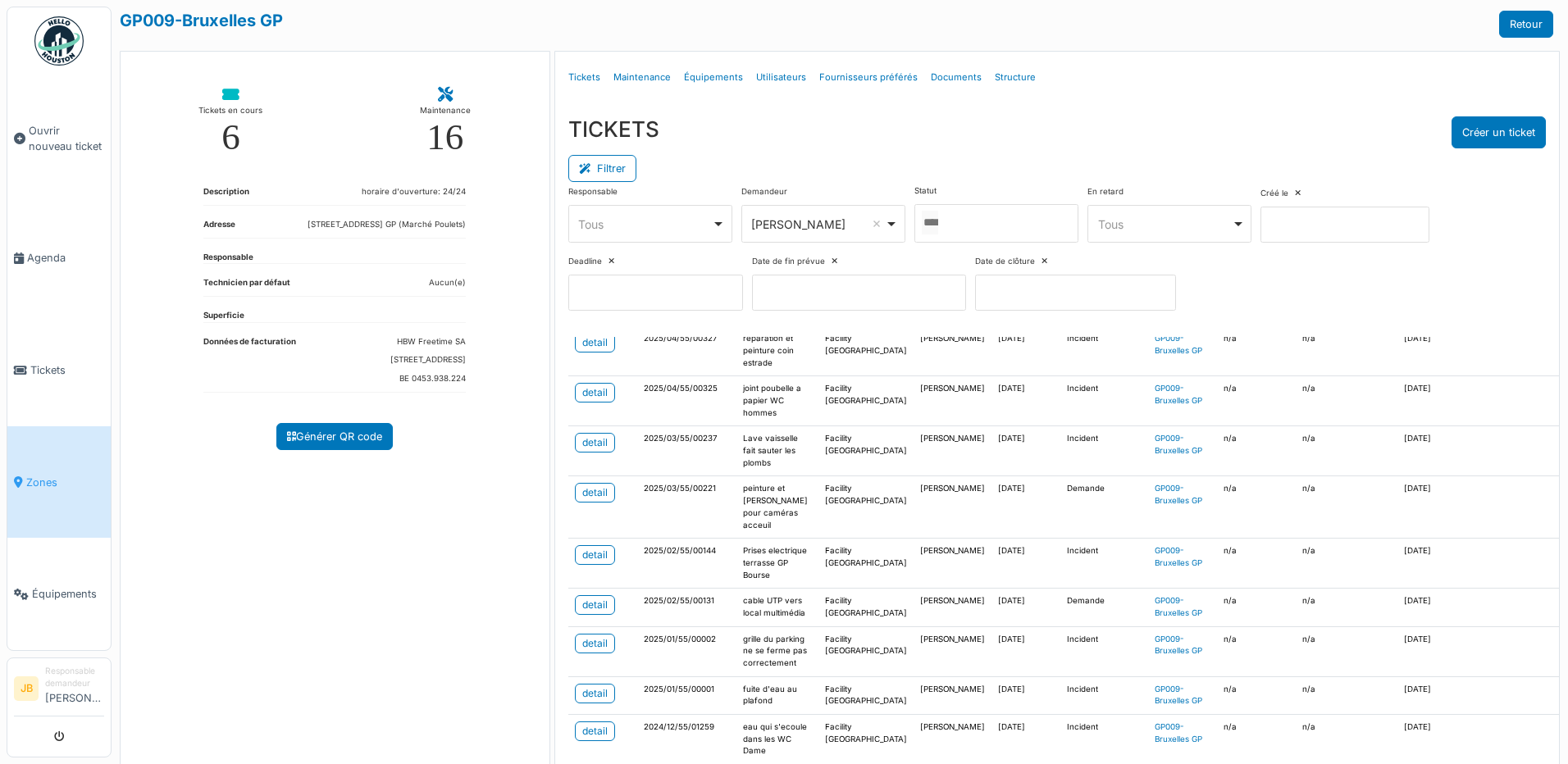
scroll to position [886, 0]
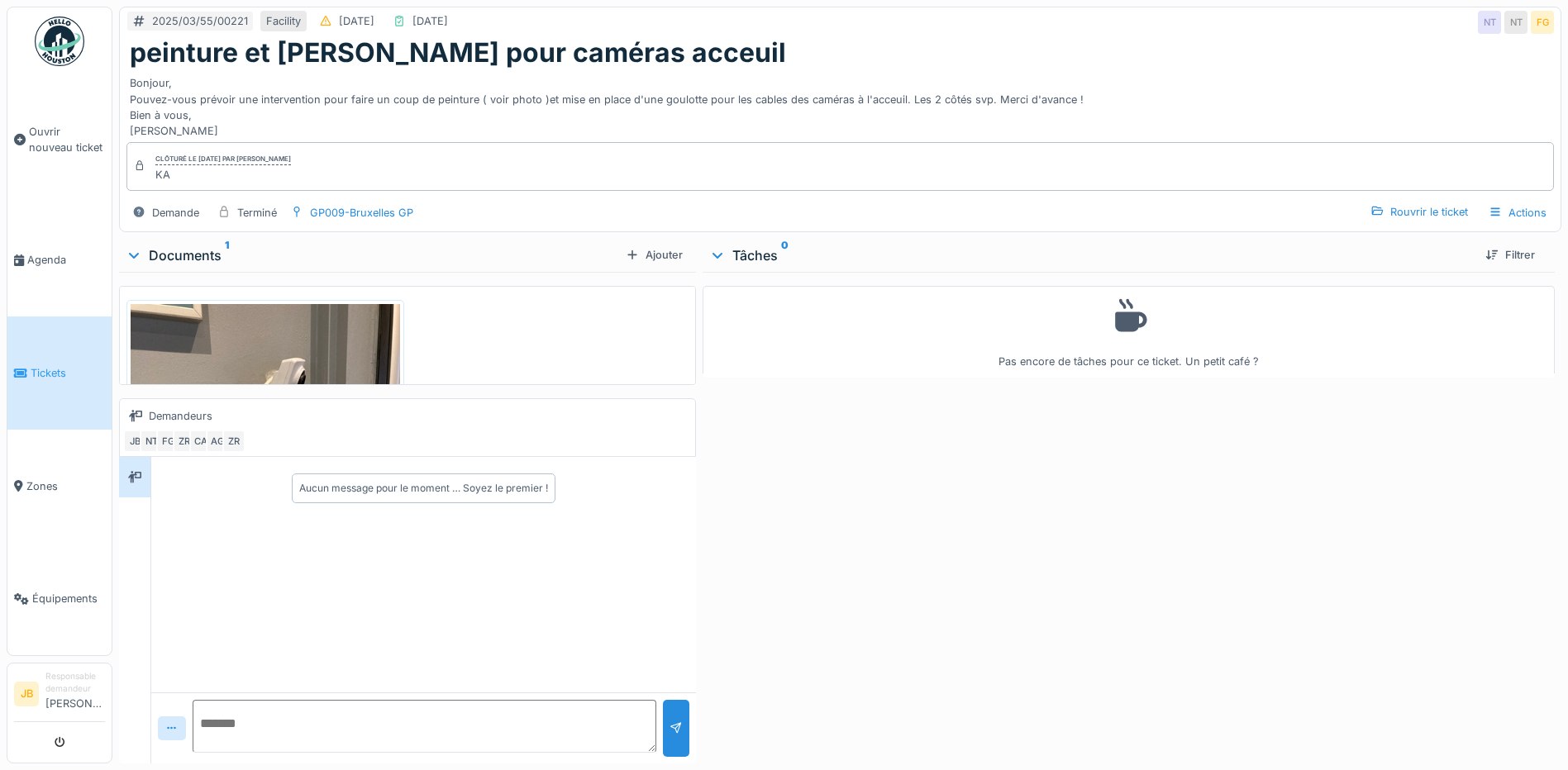
click at [253, 315] on img at bounding box center [264, 483] width 269 height 359
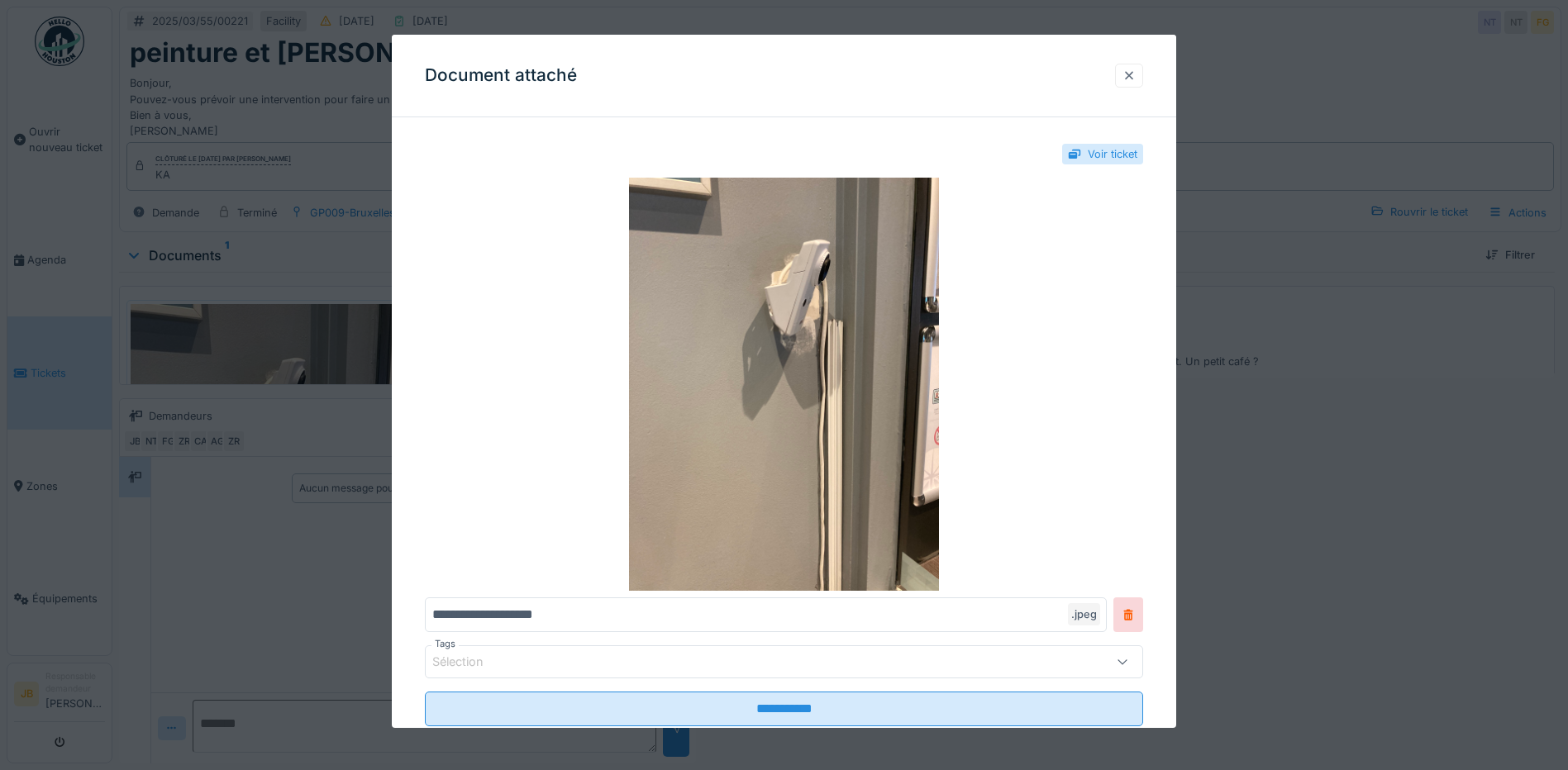
click at [1134, 72] on div at bounding box center [1129, 75] width 14 height 15
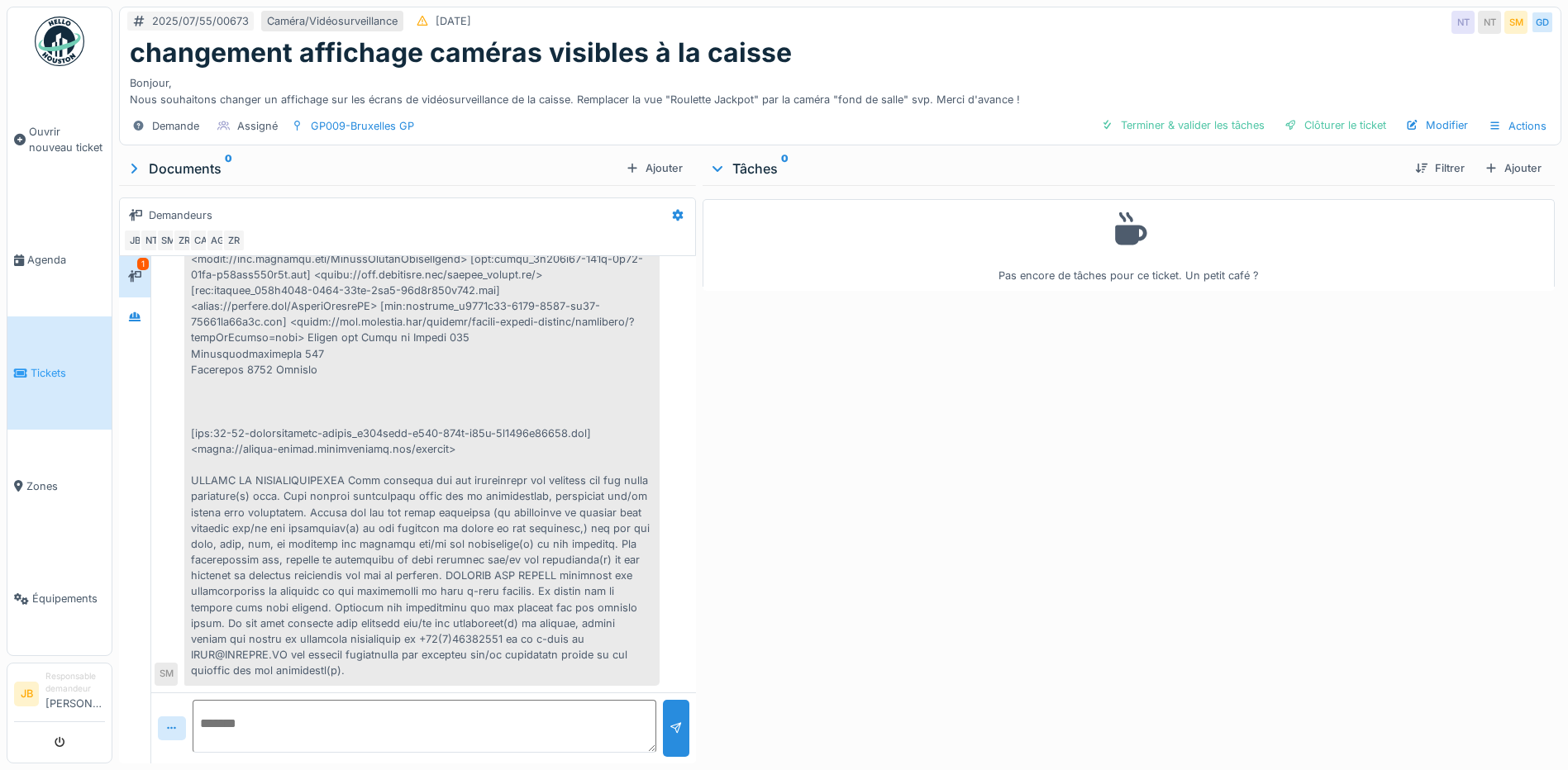
click at [468, 345] on div at bounding box center [422, 315] width 476 height 743
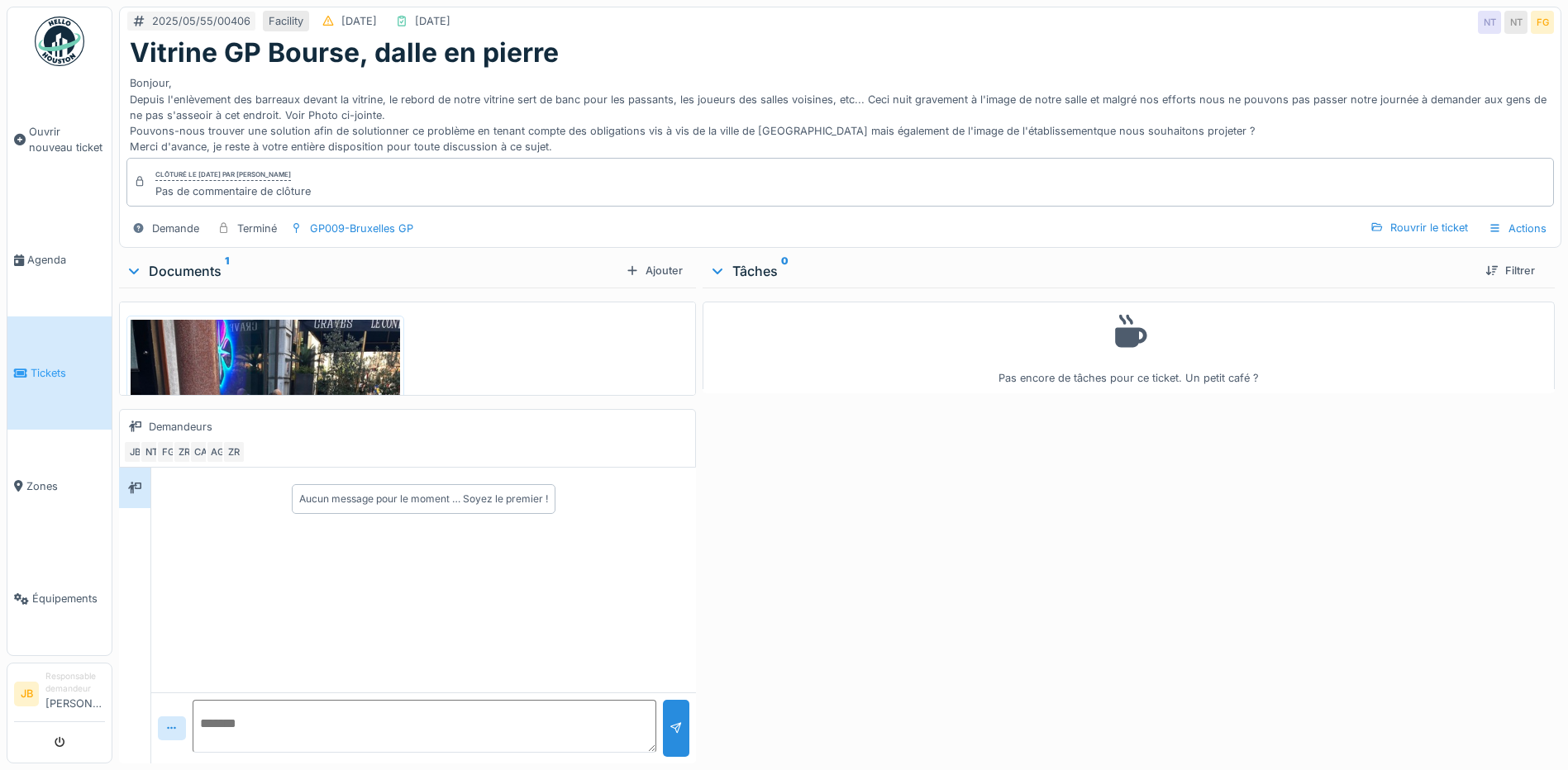
click at [372, 381] on img at bounding box center [264, 500] width 269 height 359
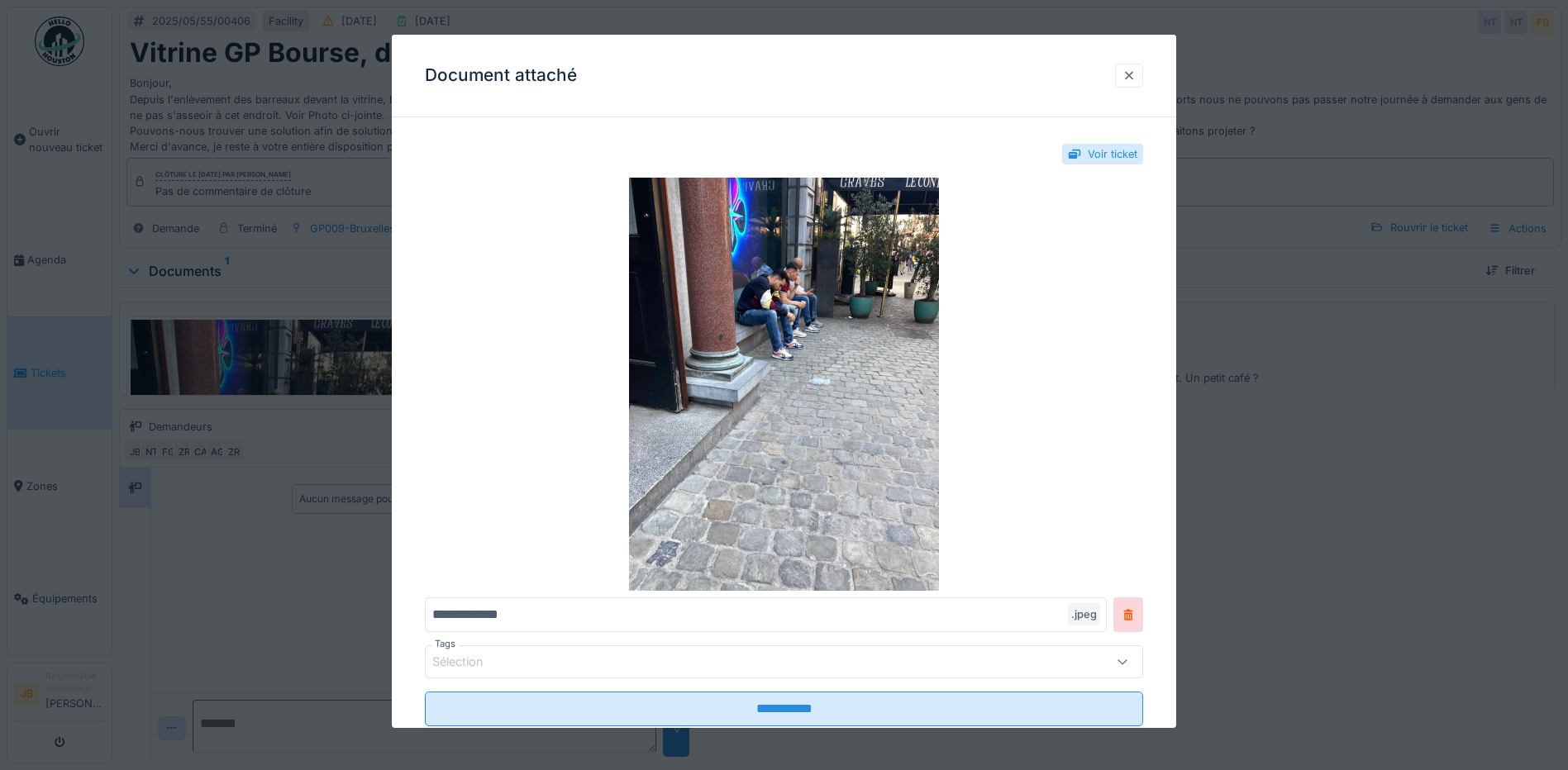
click at [1142, 71] on div at bounding box center [1129, 75] width 28 height 24
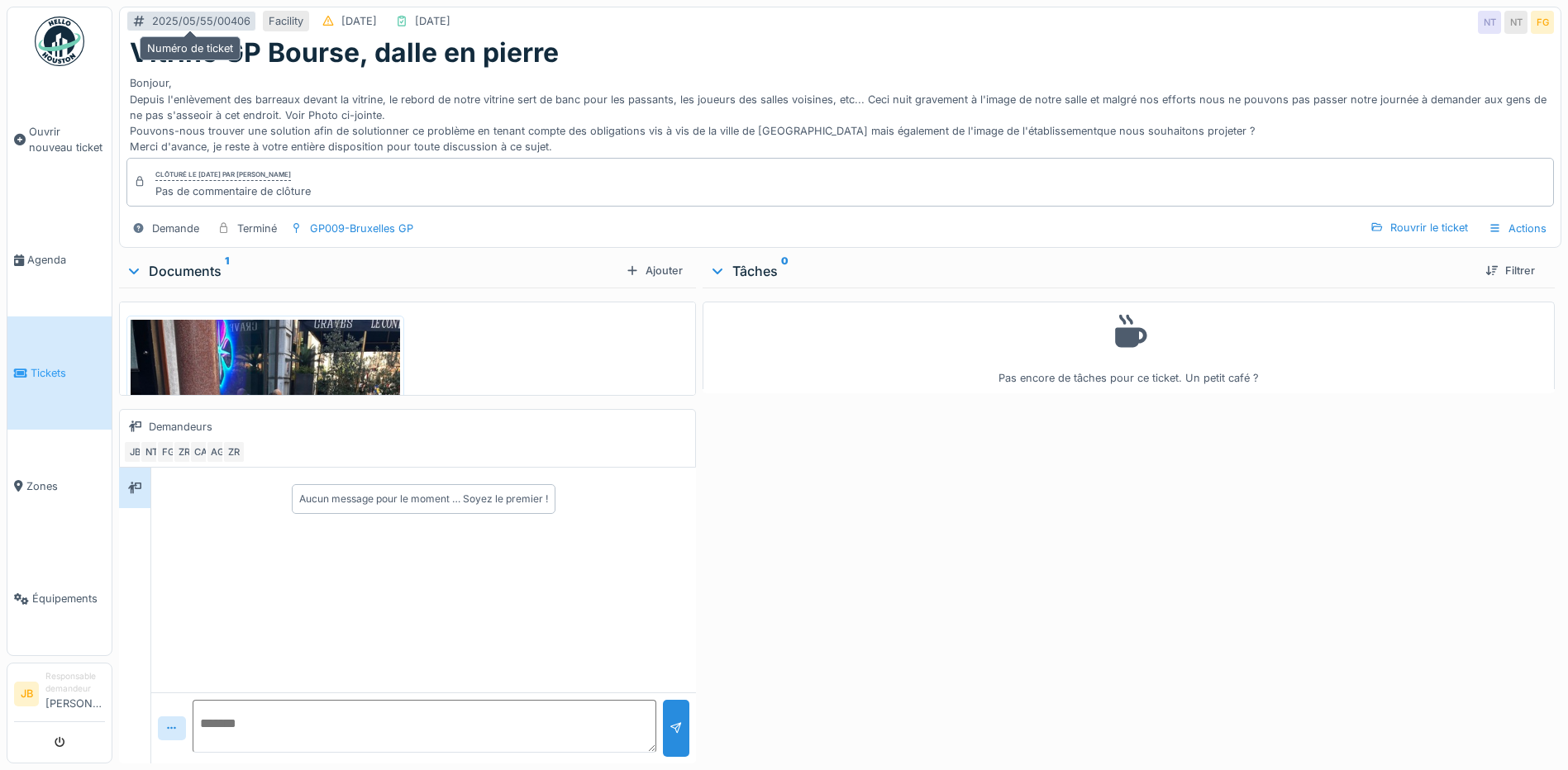
click at [239, 23] on div "2025/05/55/00406" at bounding box center [202, 21] width 98 height 15
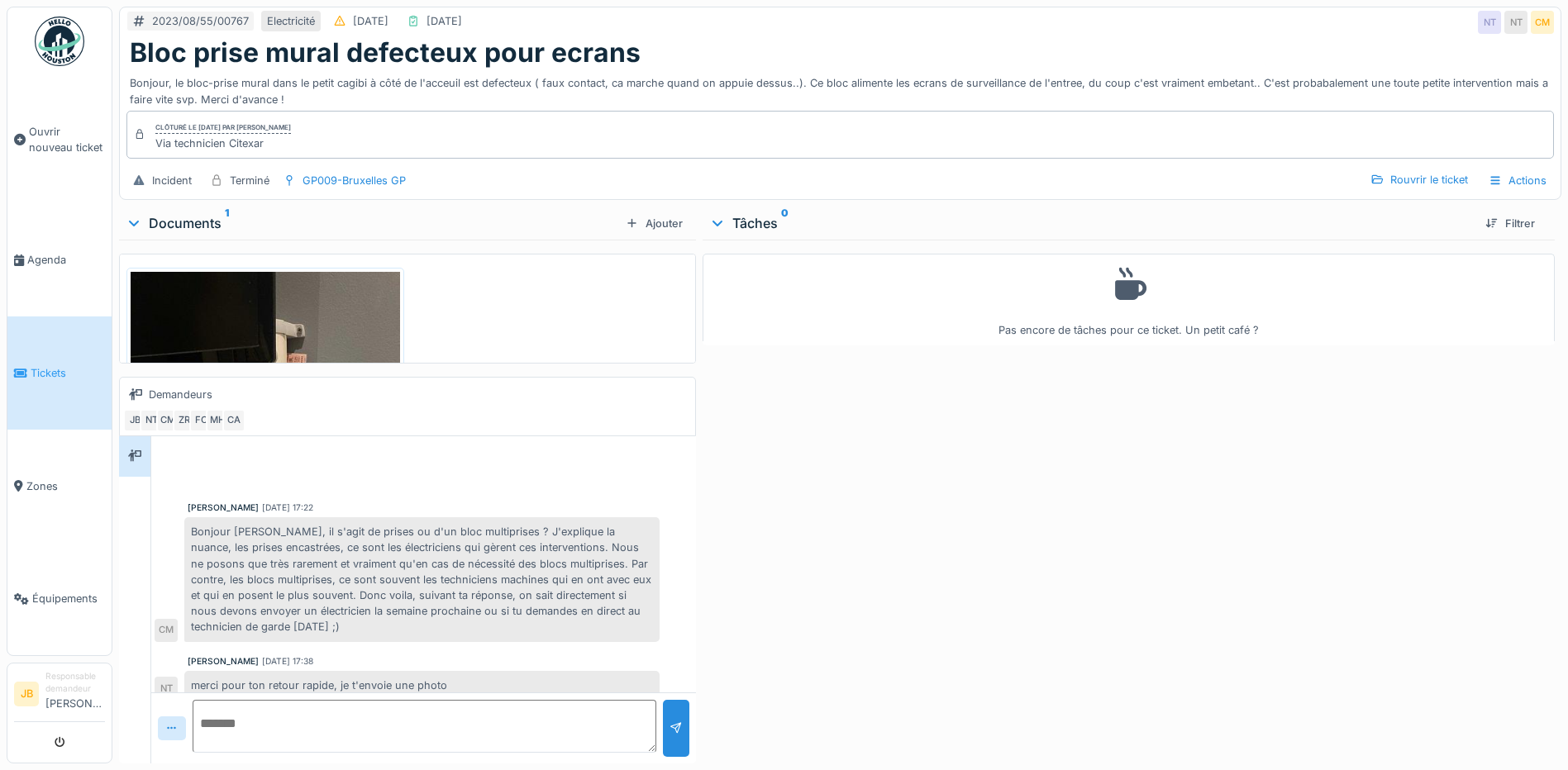
scroll to position [269, 0]
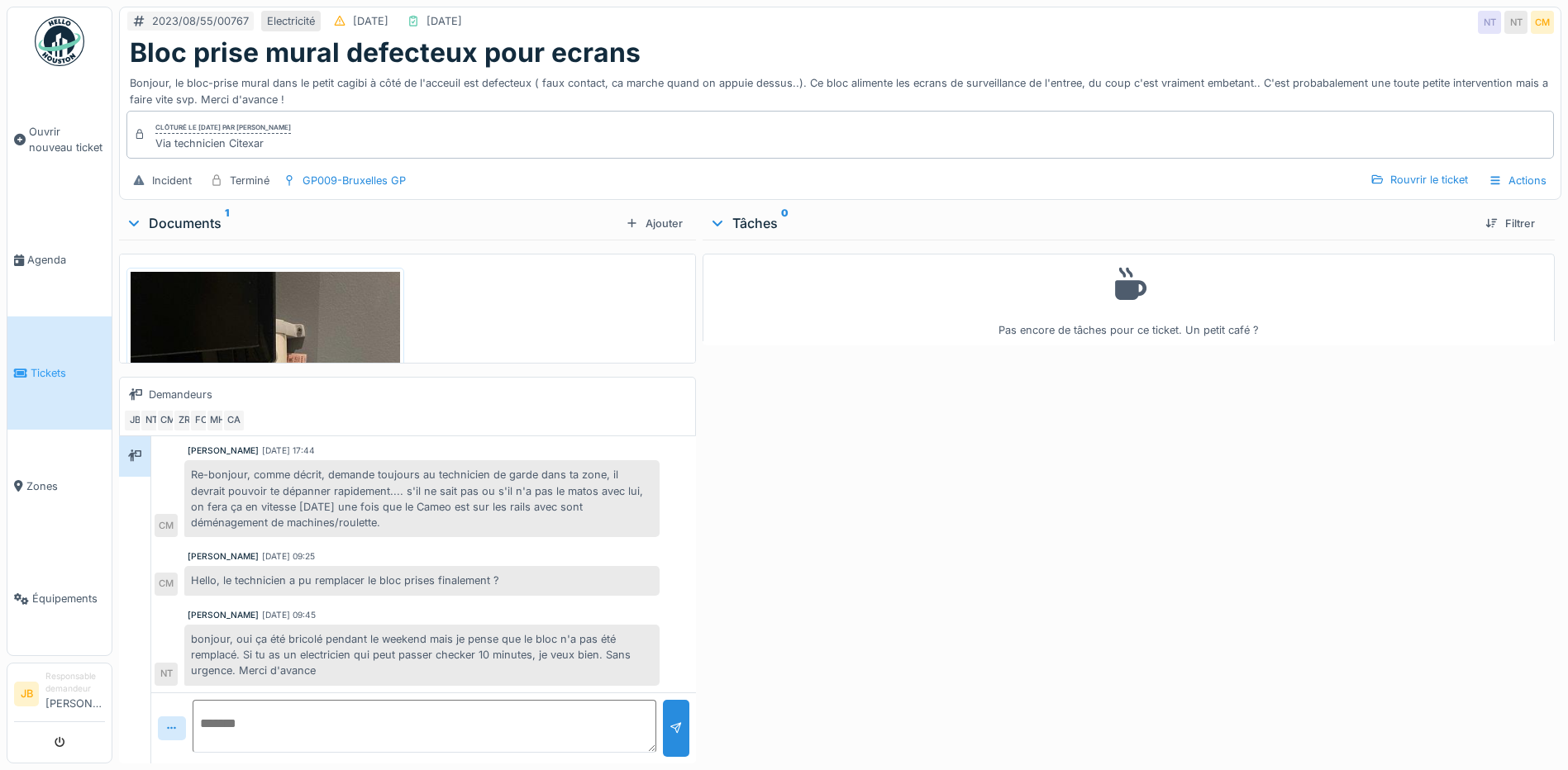
click at [339, 335] on img at bounding box center [264, 452] width 269 height 359
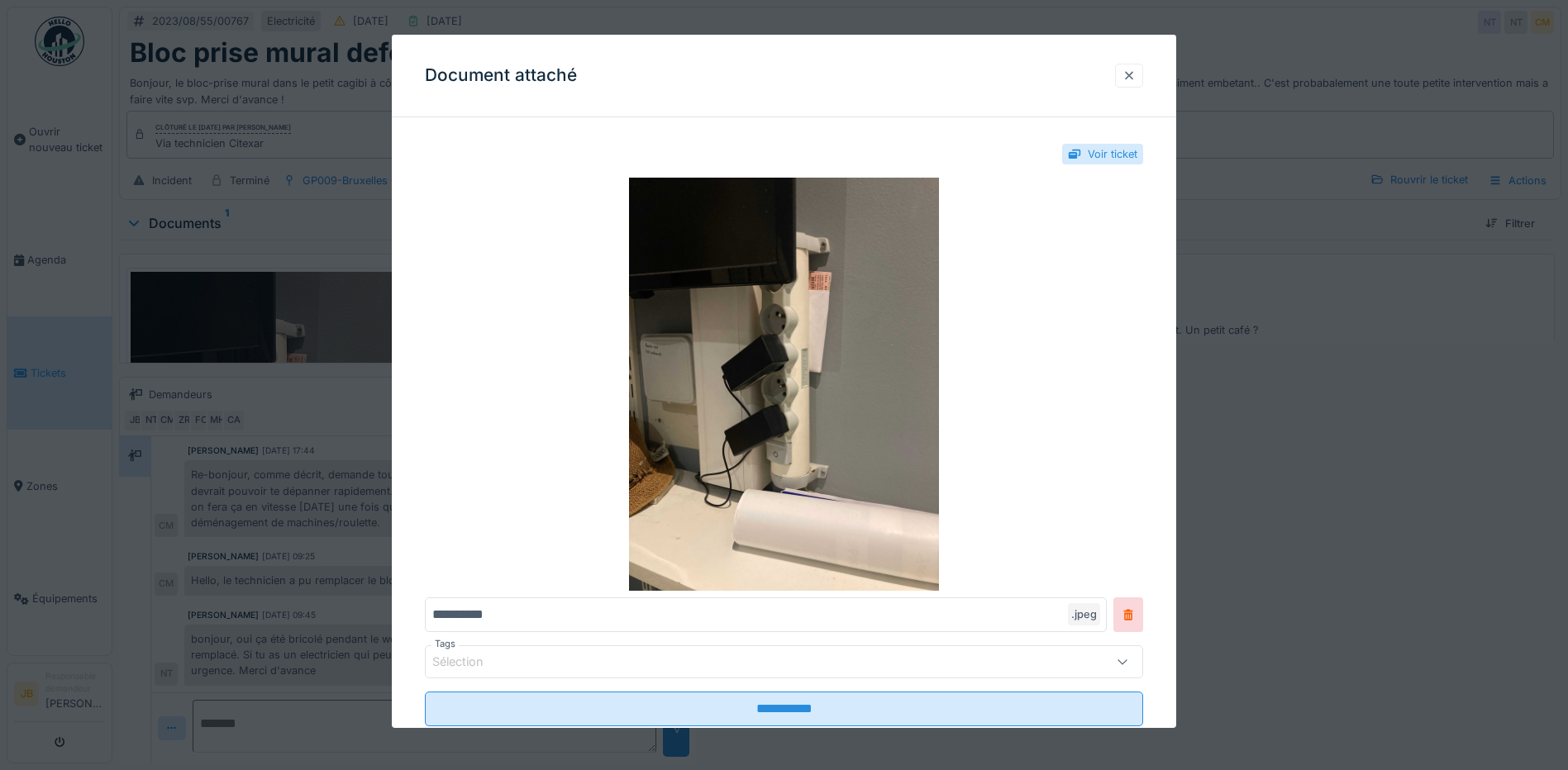
click at [1128, 72] on div at bounding box center [1129, 75] width 14 height 15
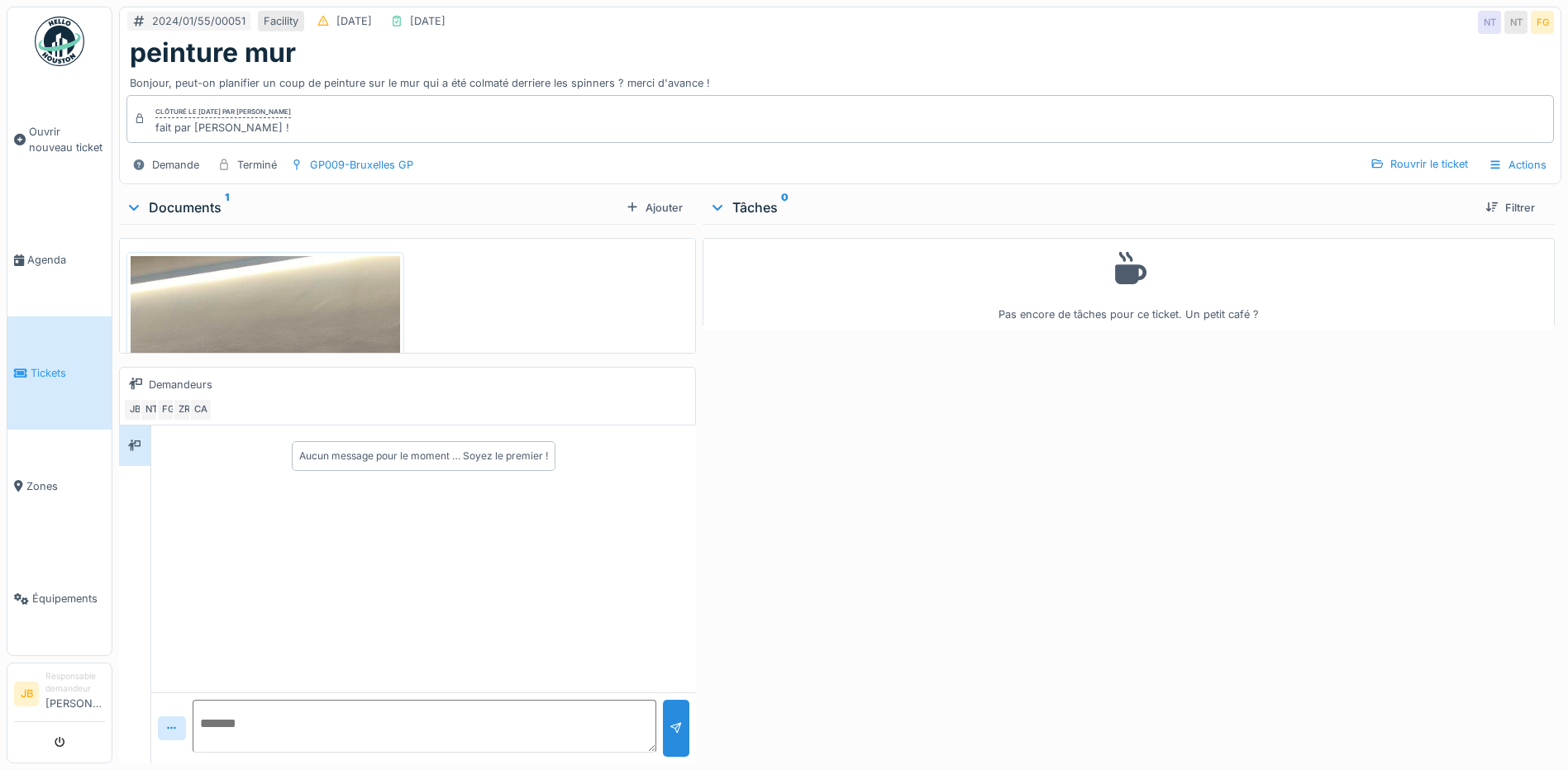
click at [338, 280] on img at bounding box center [264, 436] width 269 height 359
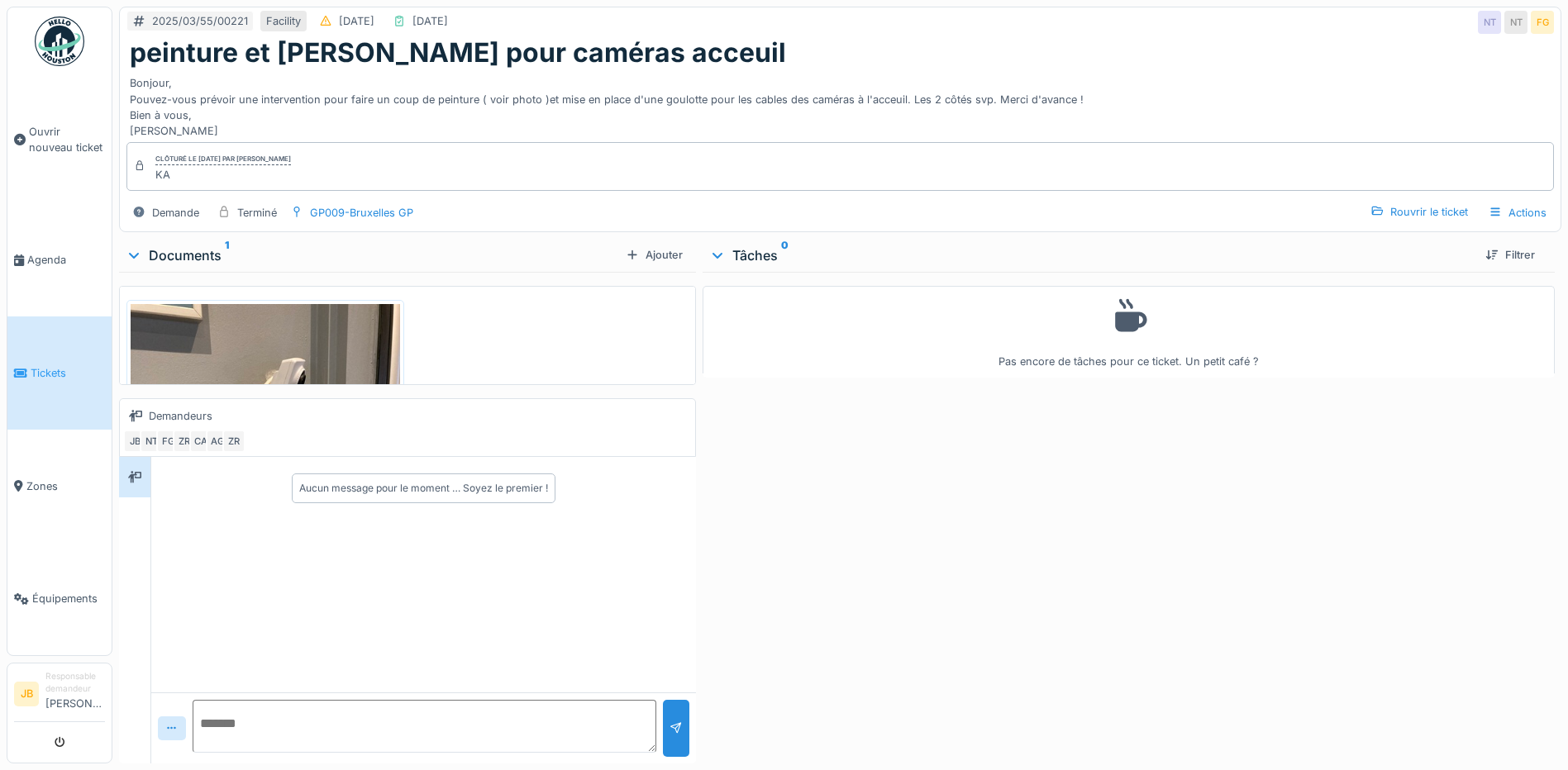
click at [329, 361] on img at bounding box center [264, 483] width 269 height 359
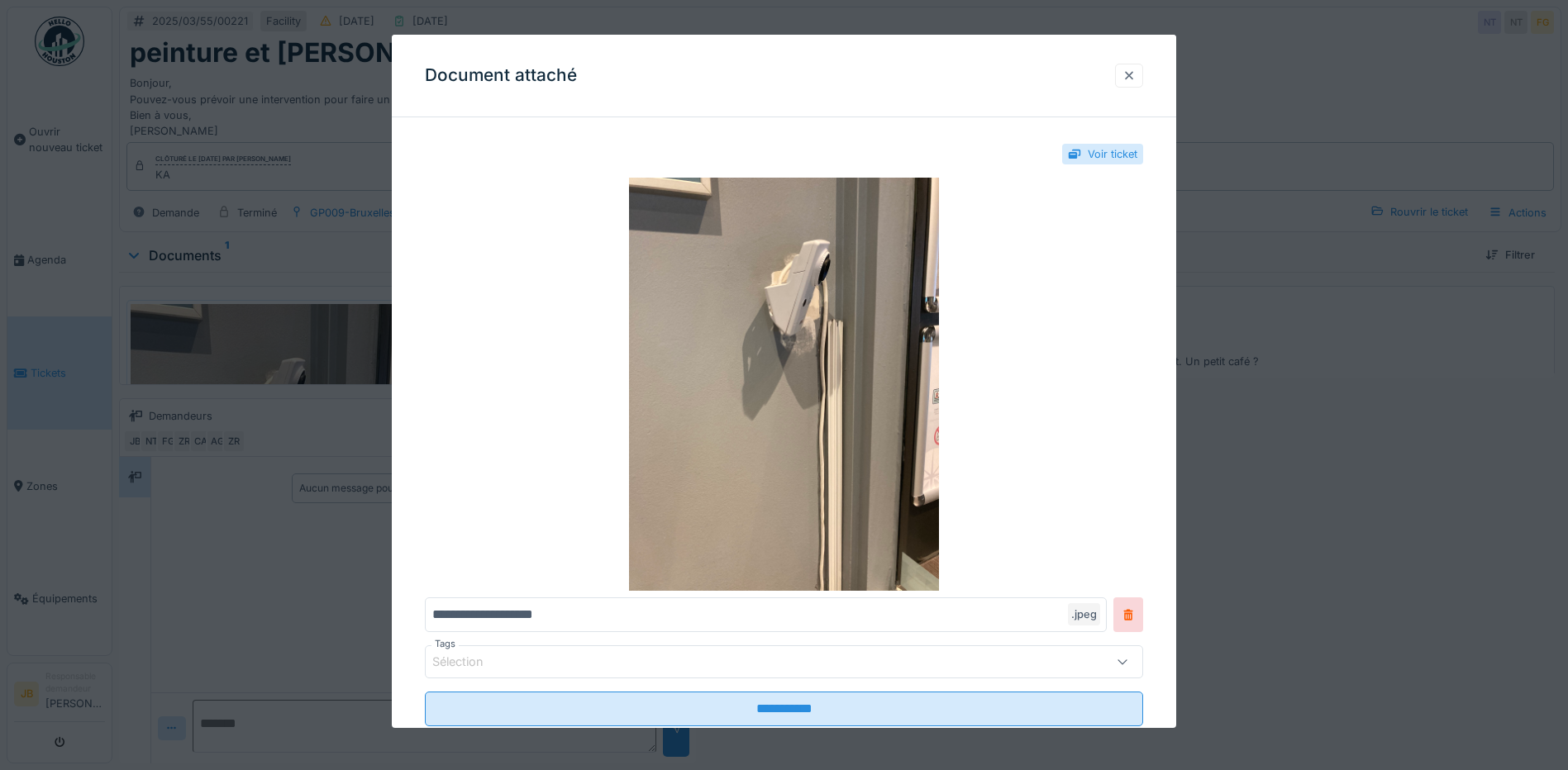
click at [1133, 82] on div at bounding box center [1129, 75] width 14 height 15
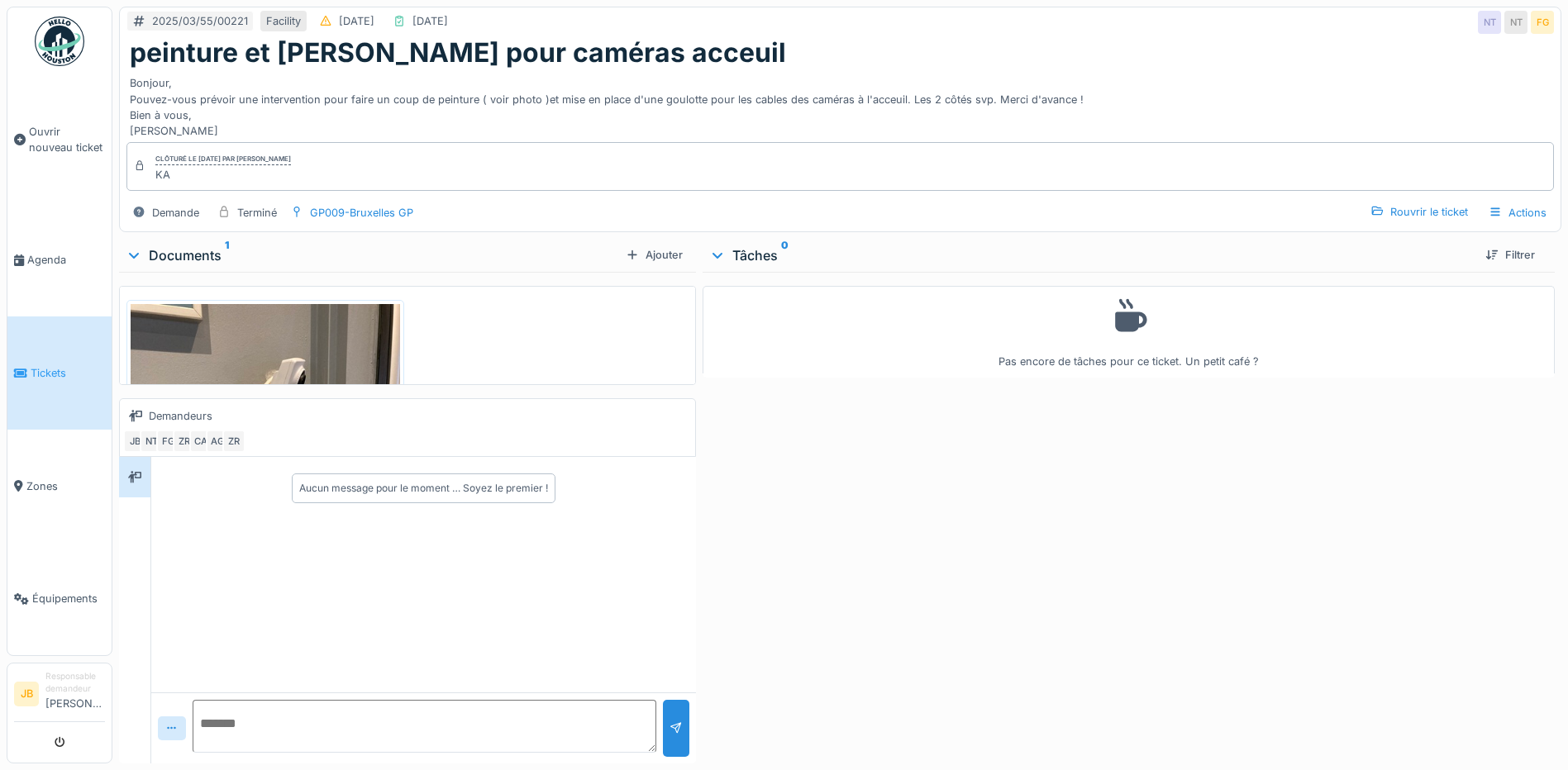
click at [365, 363] on img at bounding box center [264, 483] width 269 height 359
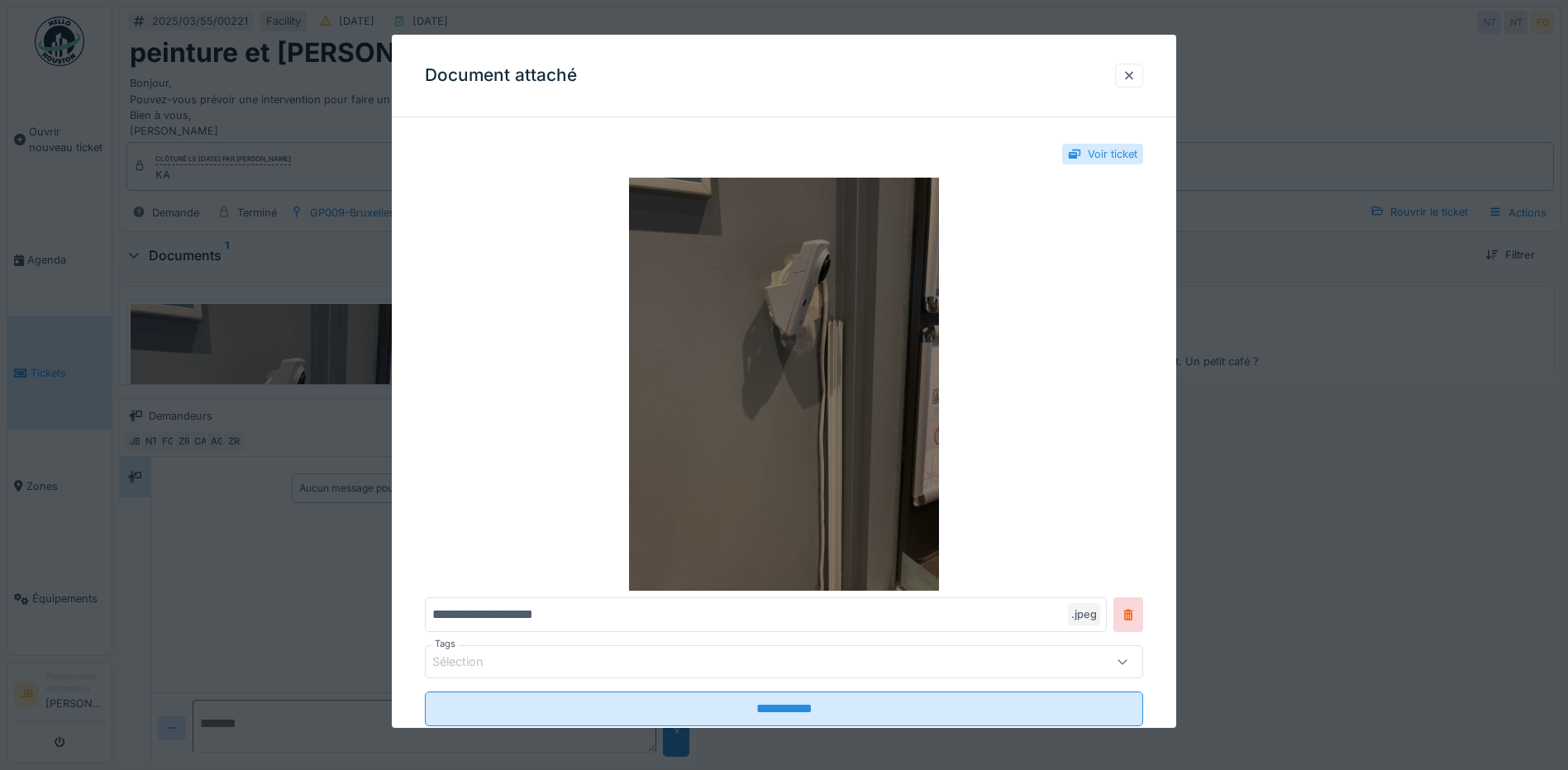
scroll to position [44, 0]
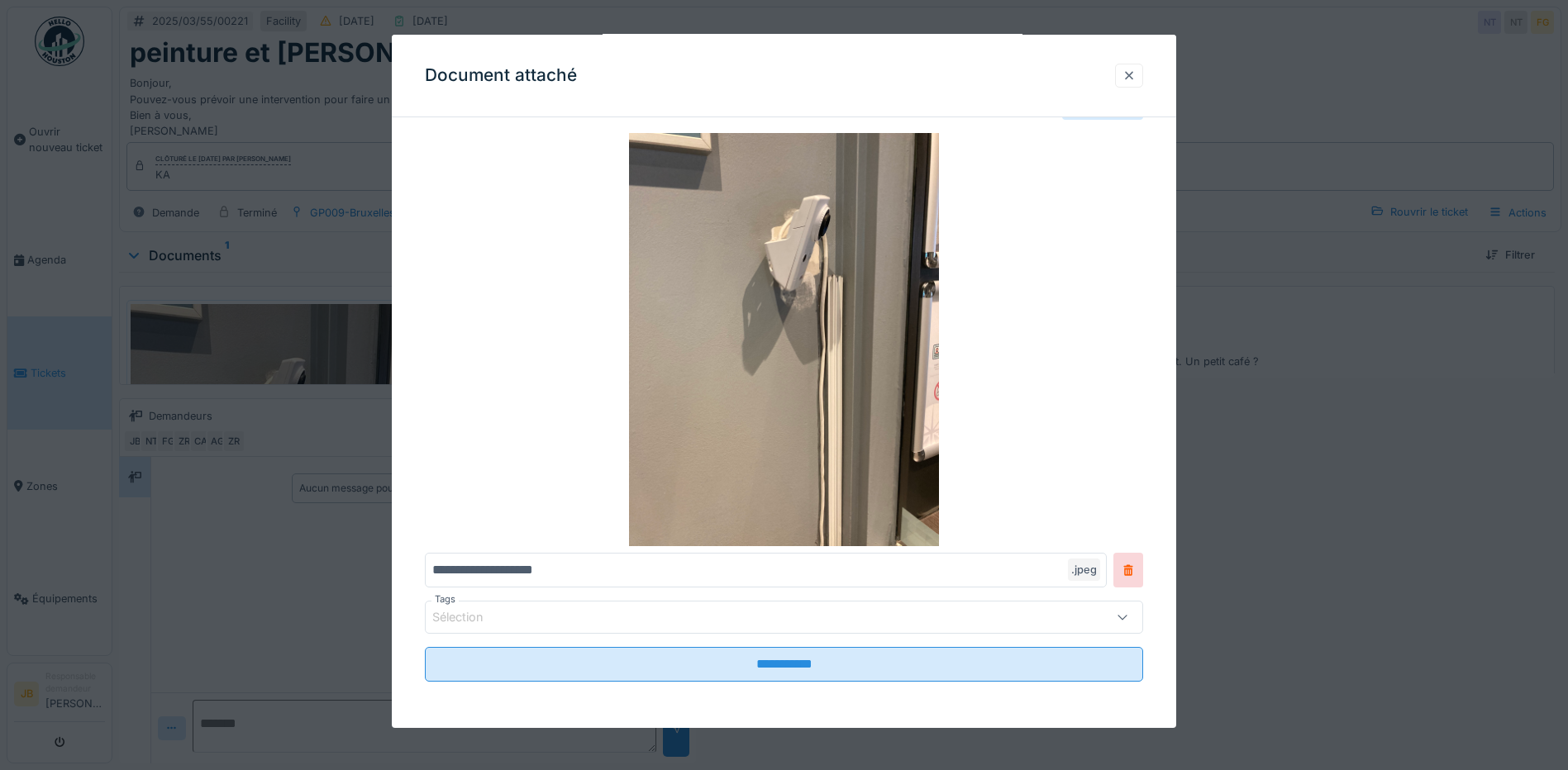
drag, startPoint x: 1140, startPoint y: 72, endPoint x: 880, endPoint y: 321, distance: 360.0
click at [1134, 78] on div at bounding box center [1129, 75] width 14 height 15
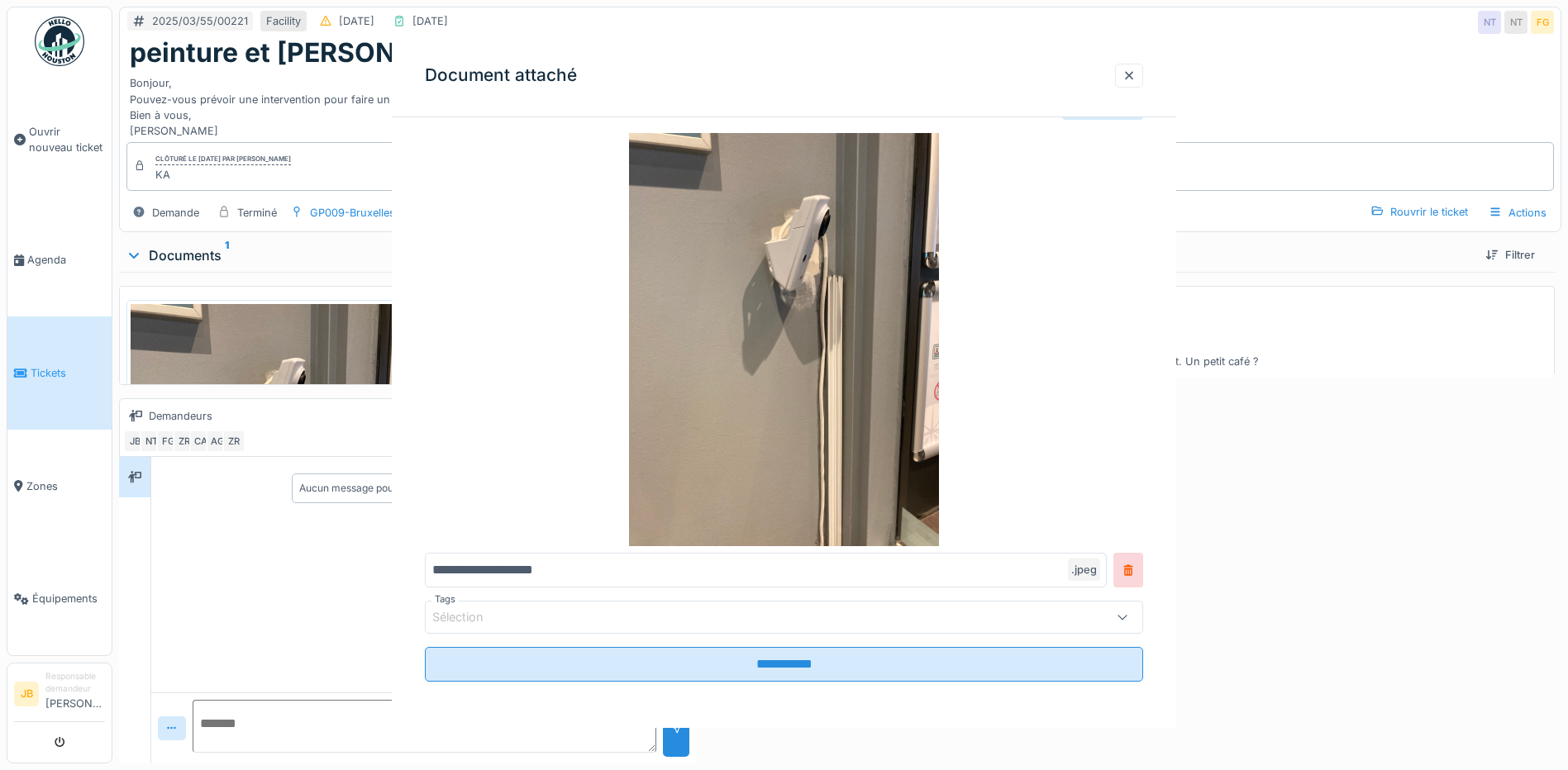
scroll to position [0, 0]
